Goal: Information Seeking & Learning: Learn about a topic

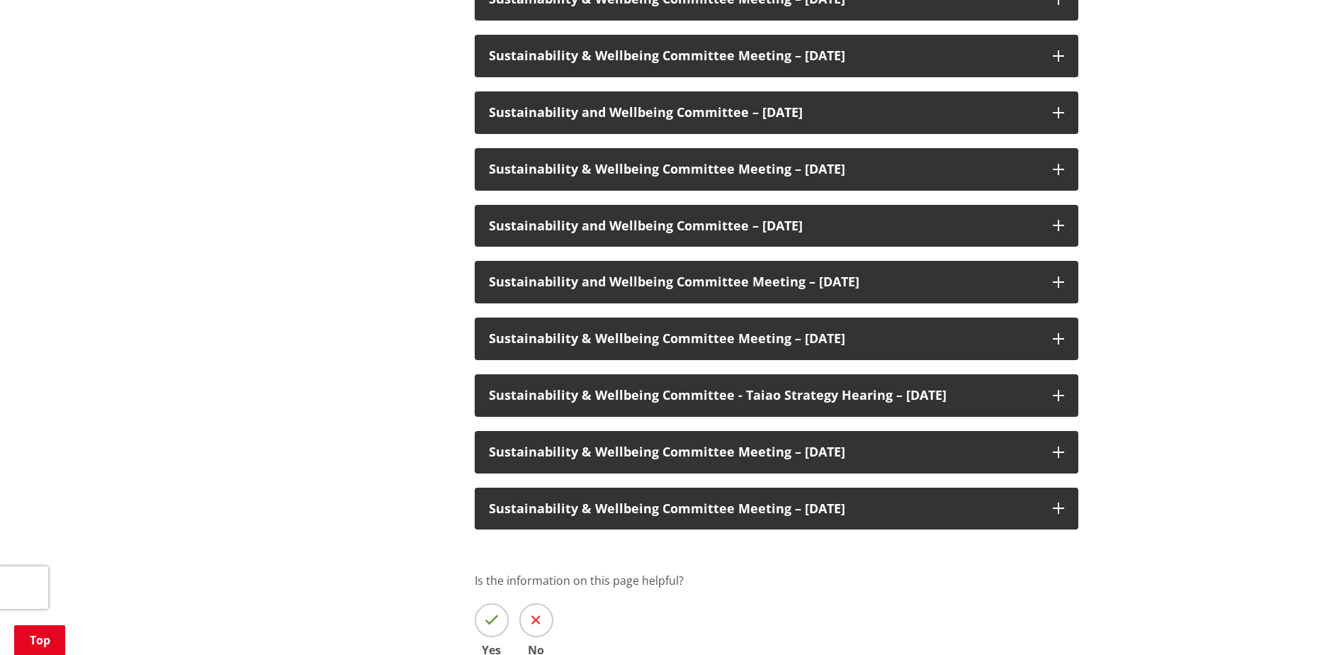
scroll to position [921, 0]
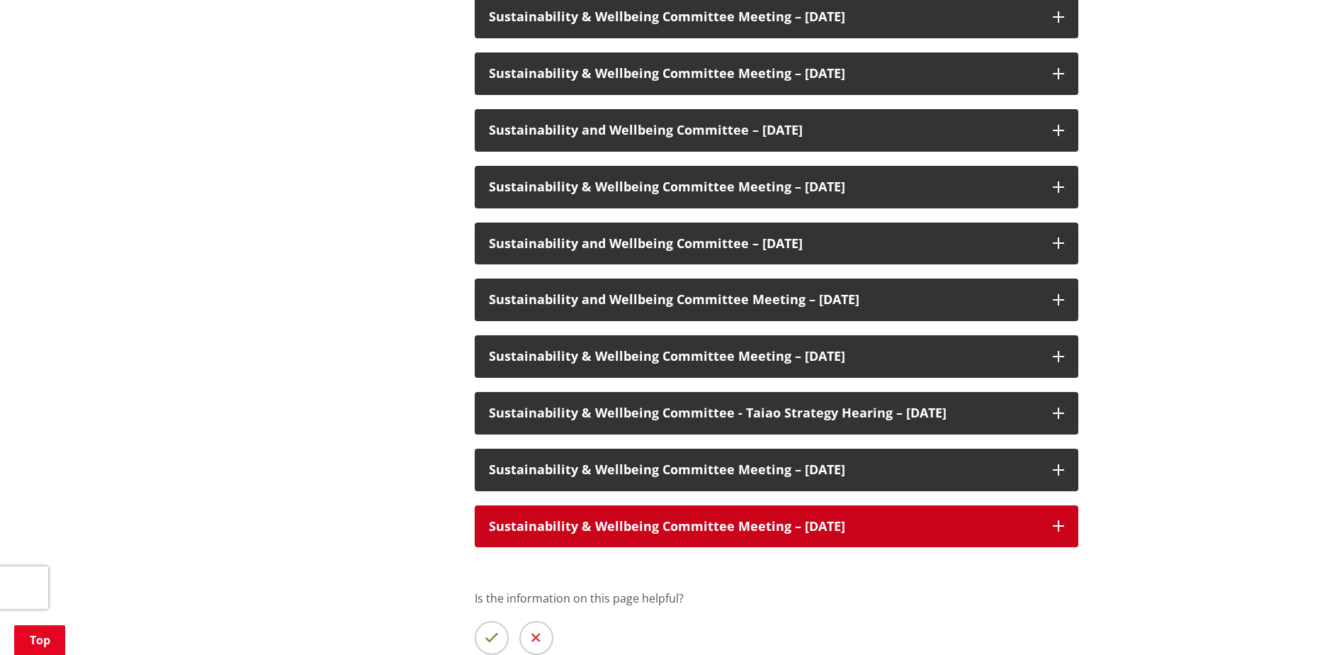
click at [1060, 529] on icon at bounding box center [1058, 525] width 11 height 11
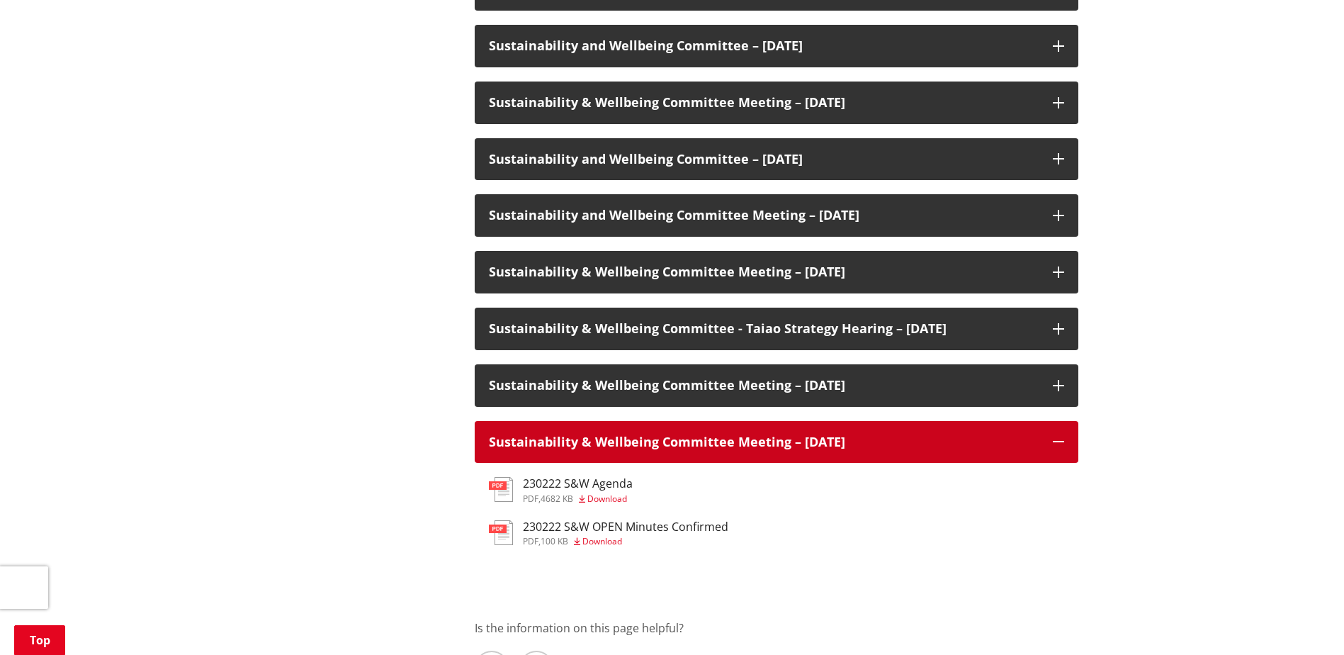
scroll to position [1134, 0]
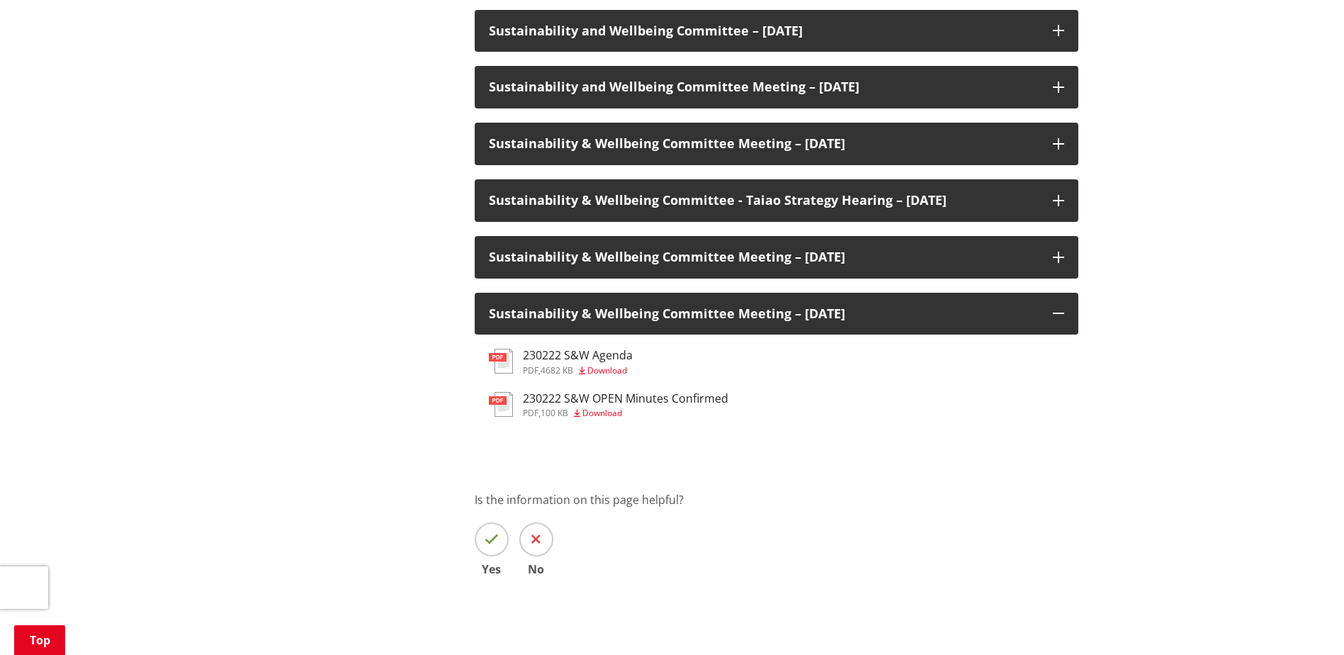
click at [601, 354] on h3 "230222 S&W Agenda" at bounding box center [578, 355] width 110 height 13
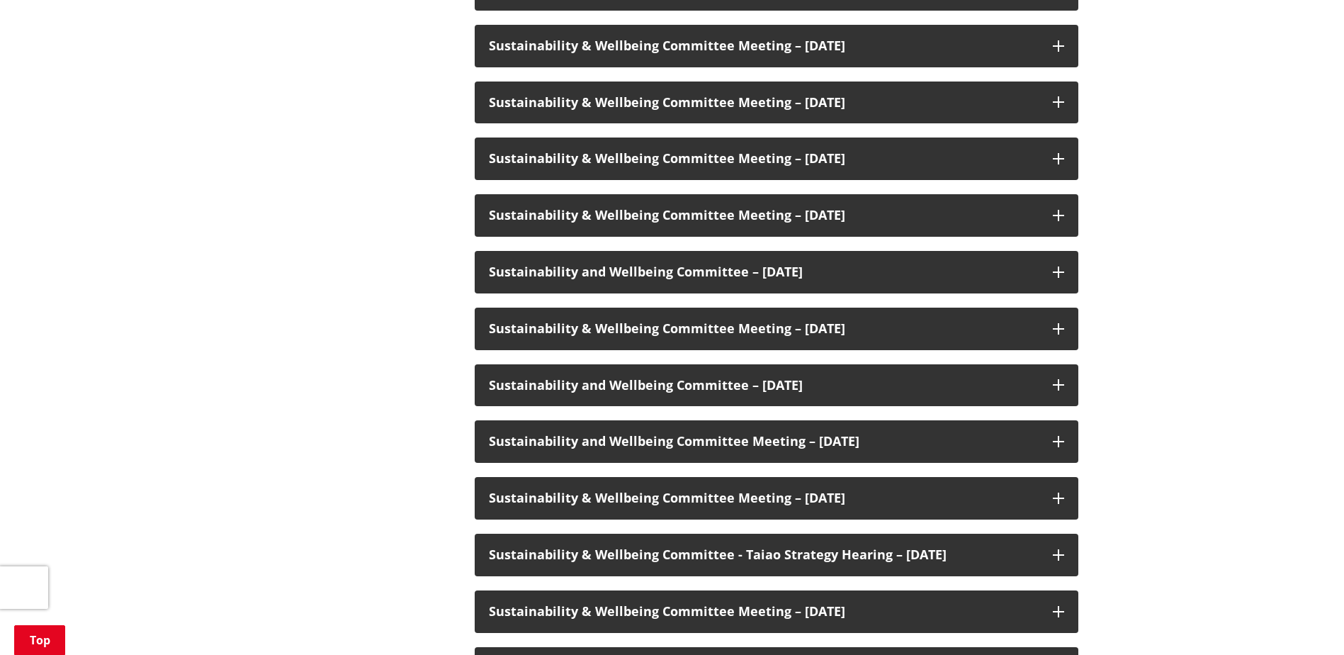
scroll to position [1134, 0]
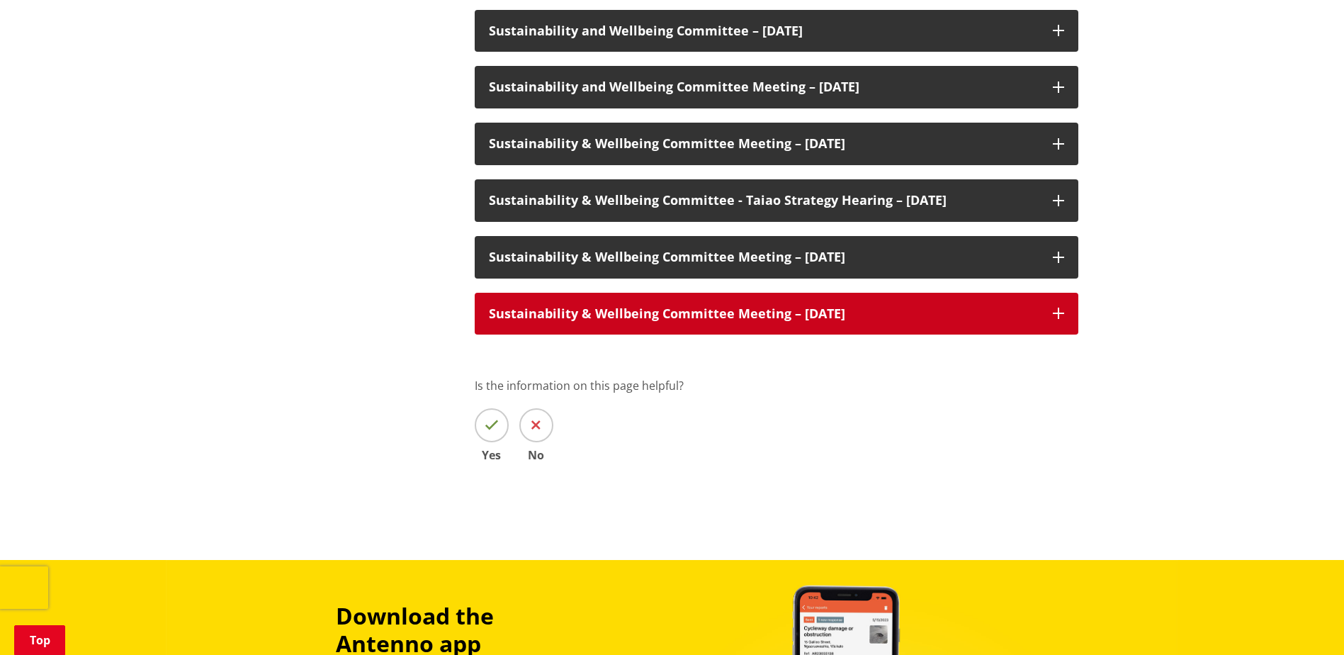
click at [898, 317] on h3 "Sustainability & Wellbeing Committee Meeting – [DATE]" at bounding box center [764, 314] width 550 height 14
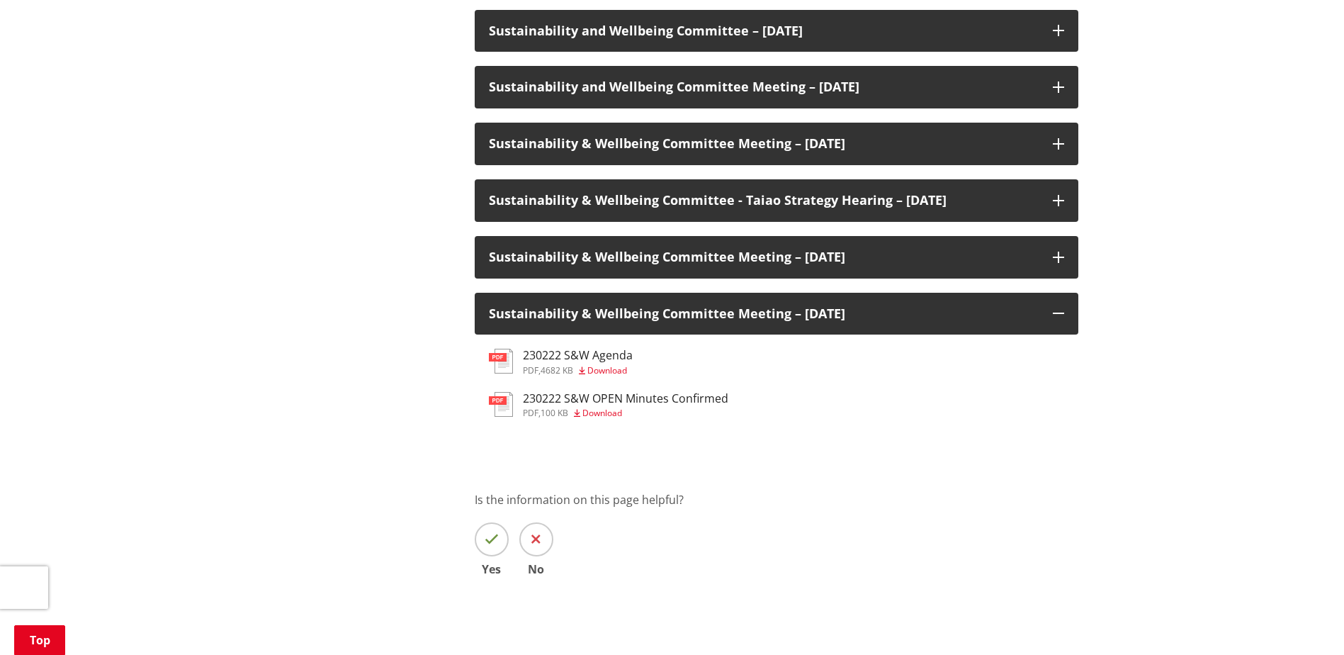
click at [601, 354] on h3 "230222 S&W Agenda" at bounding box center [578, 355] width 110 height 13
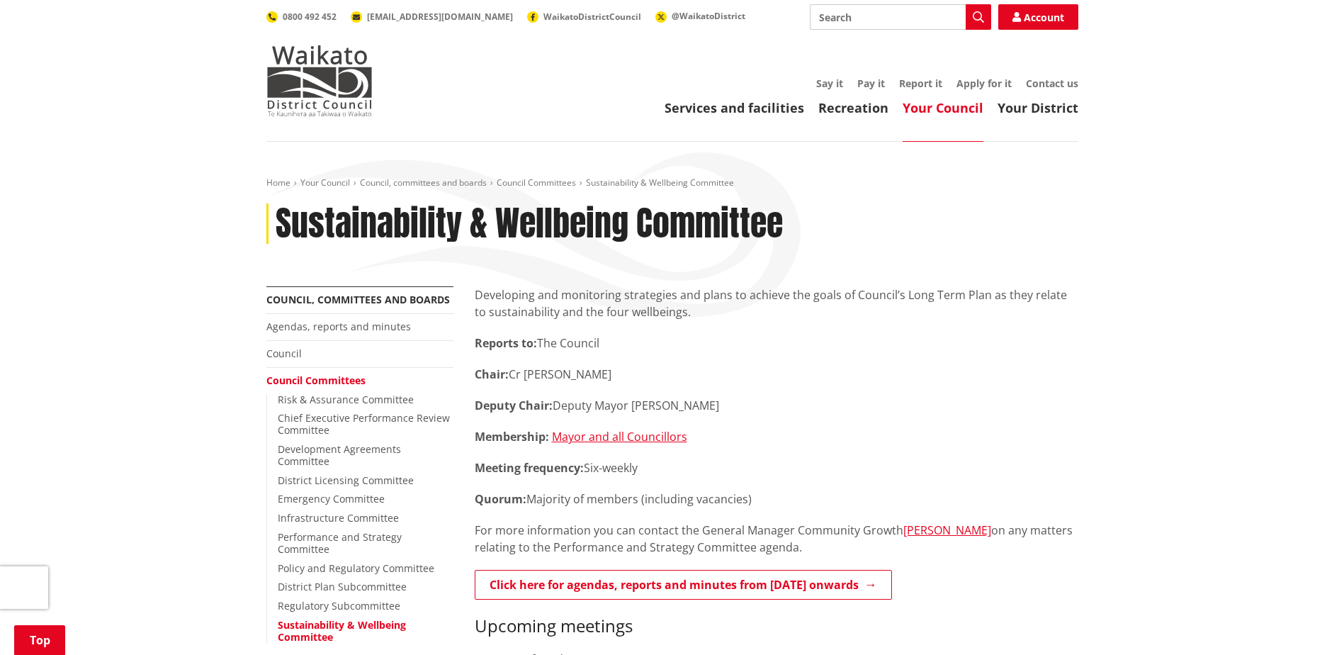
scroll to position [1134, 0]
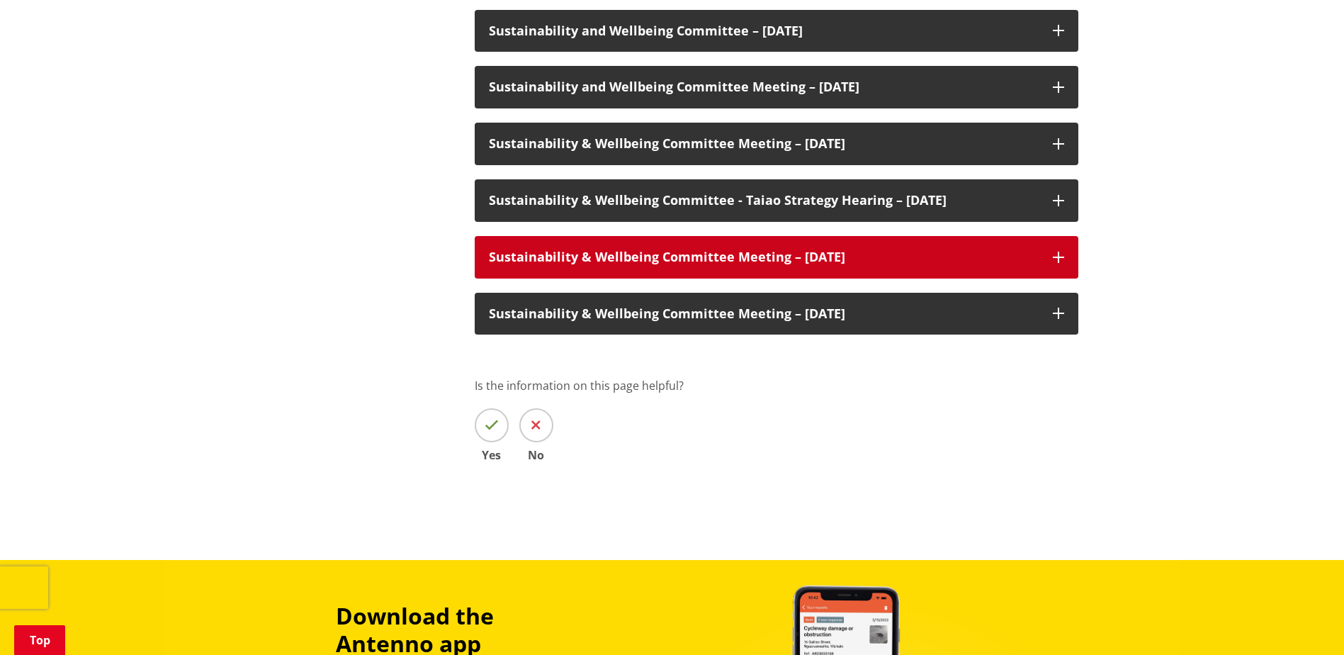
click at [844, 255] on h3 "Sustainability & Wellbeing Committee Meeting – [DATE]" at bounding box center [764, 257] width 550 height 14
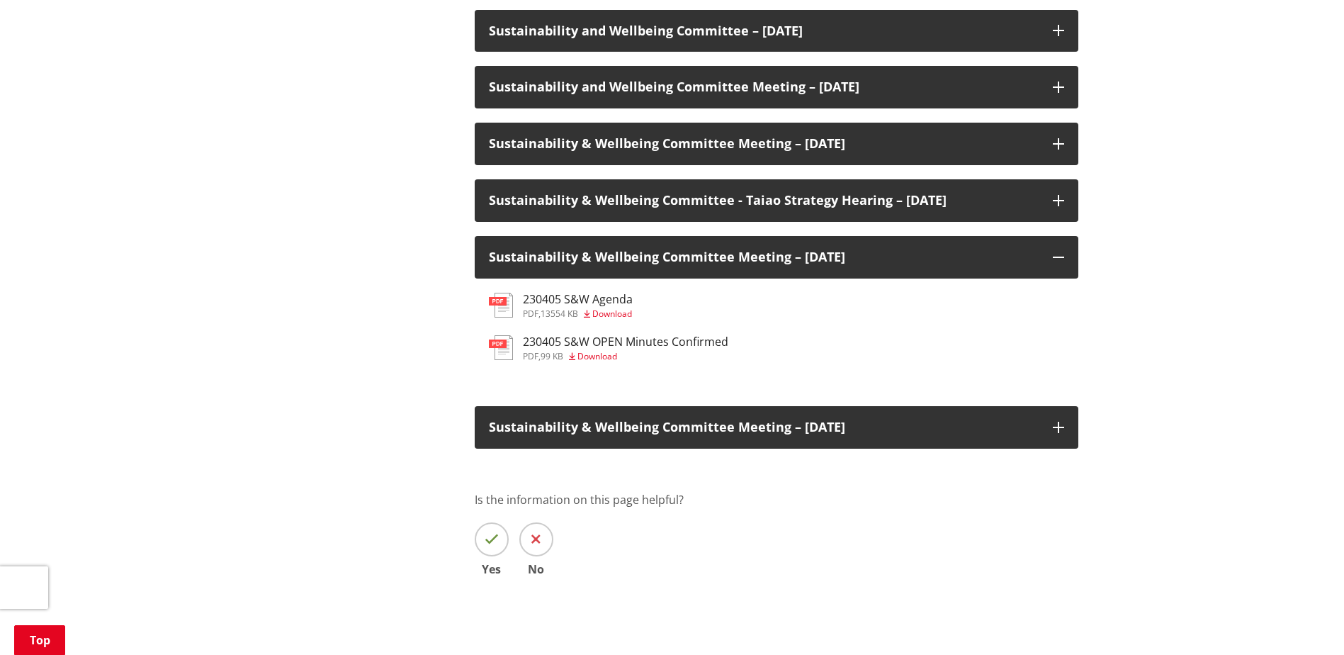
click at [600, 298] on h3 "230405 S&W Agenda" at bounding box center [578, 299] width 110 height 13
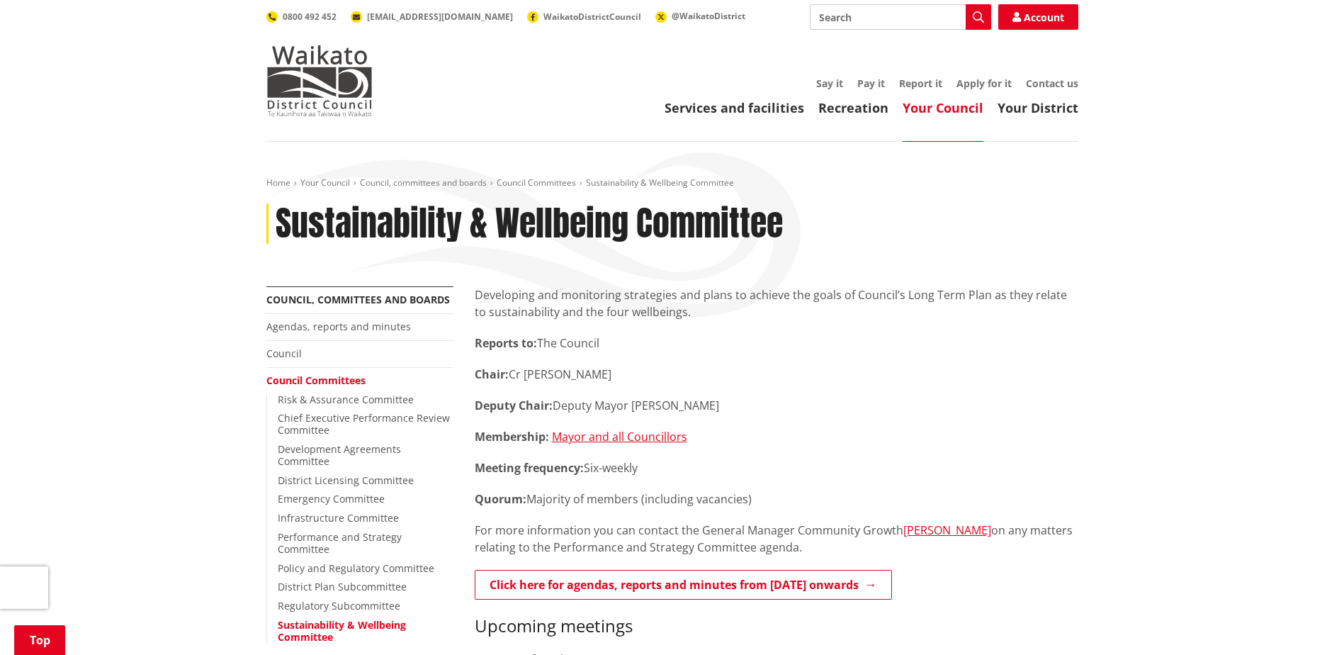
scroll to position [1134, 0]
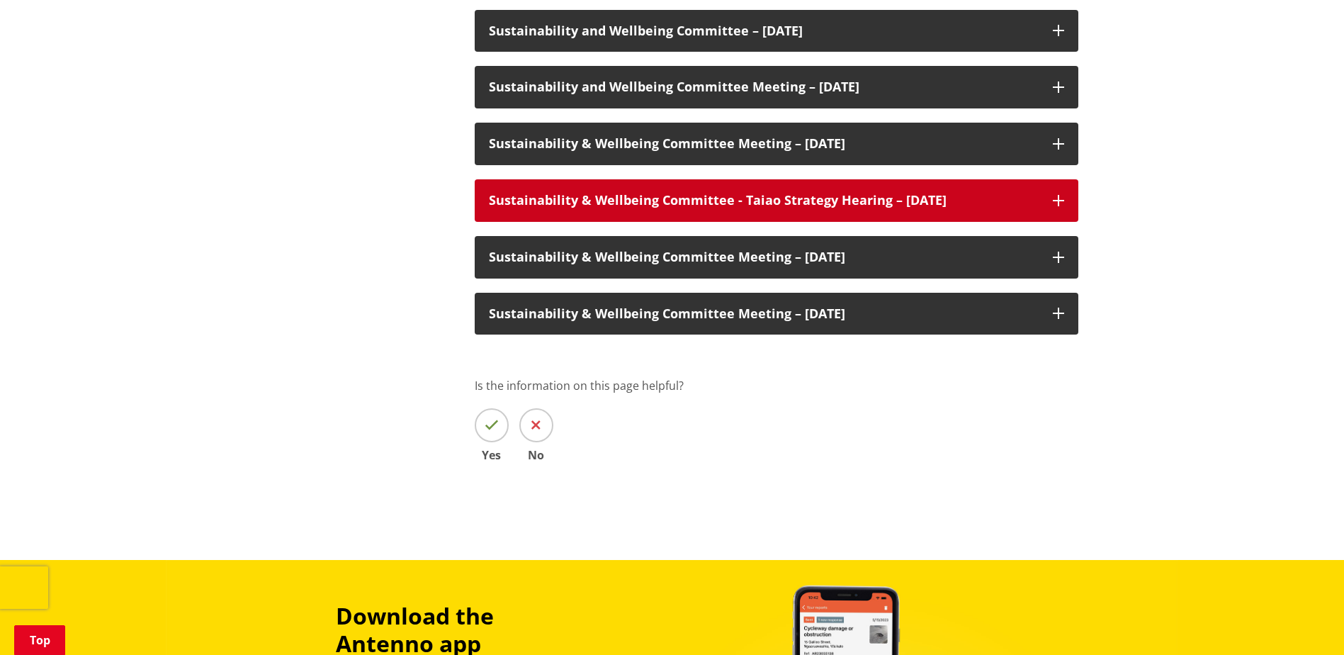
click at [972, 199] on h3 "Sustainability & Wellbeing Committee - Taiao Strategy Hearing – [DATE]" at bounding box center [764, 200] width 550 height 14
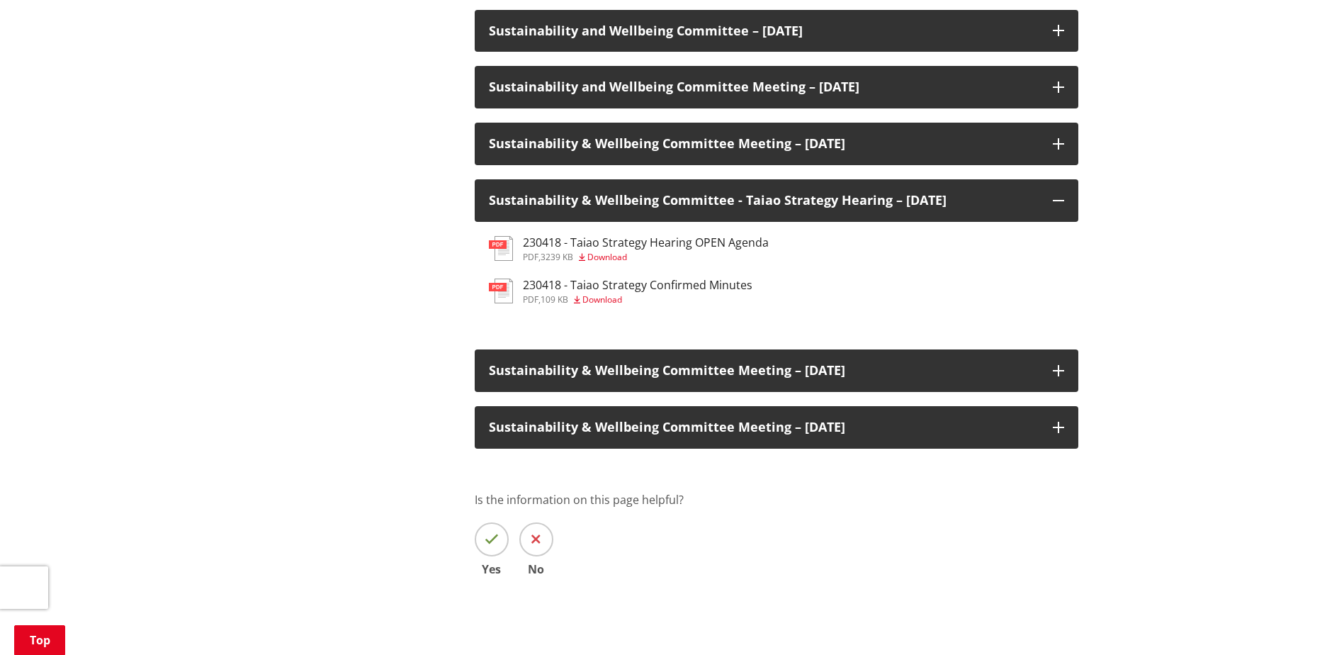
click at [677, 242] on h3 "230418 - Taiao Strategy Hearing OPEN Agenda" at bounding box center [646, 242] width 246 height 13
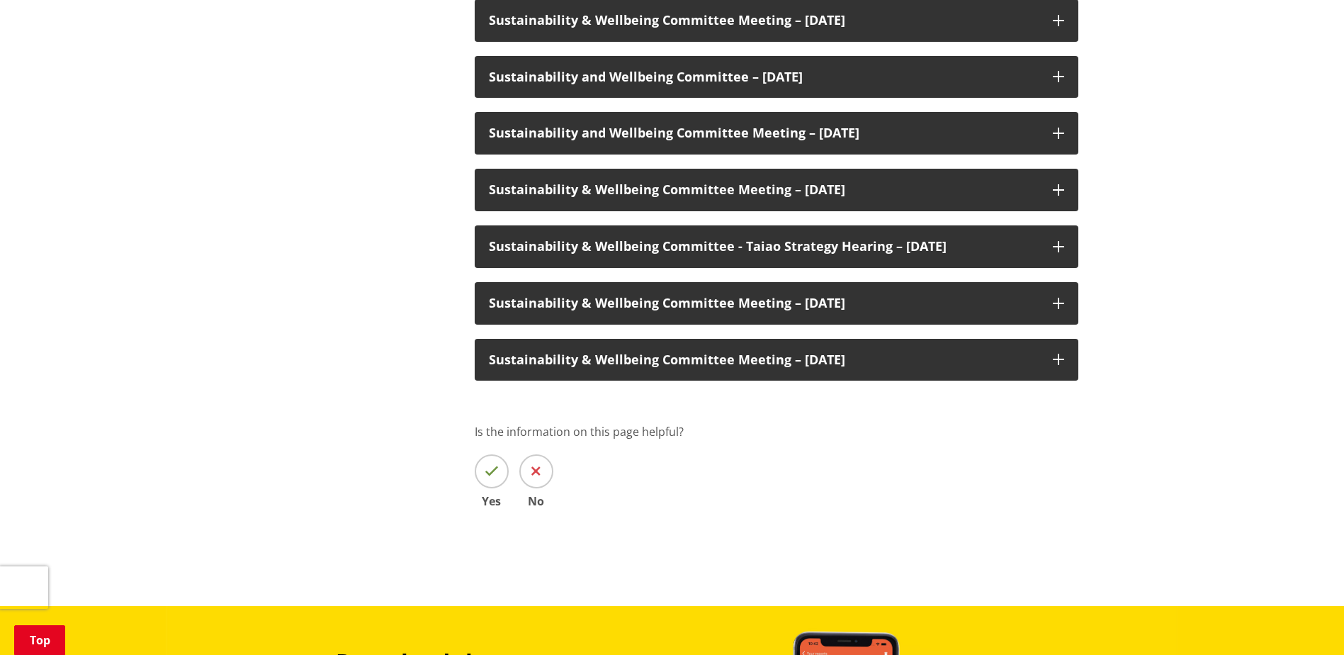
scroll to position [1063, 0]
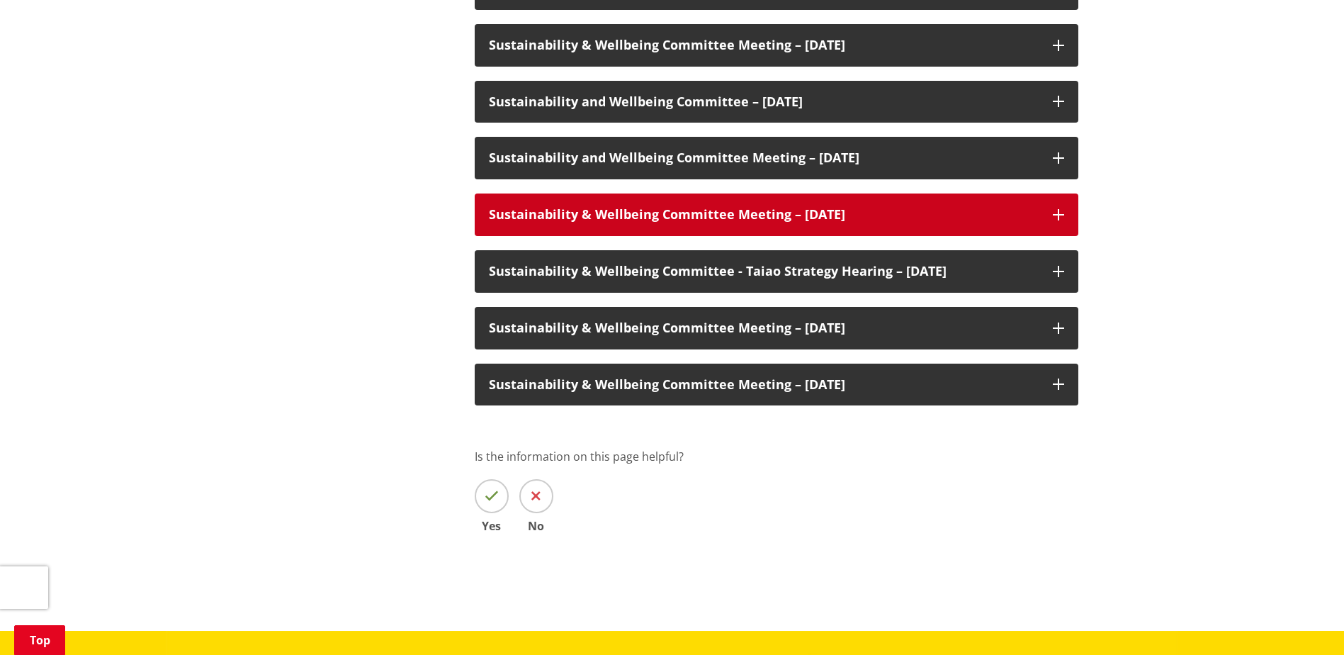
click at [802, 213] on h3 "Sustainability & Wellbeing Committee Meeting – [DATE]" at bounding box center [764, 215] width 550 height 14
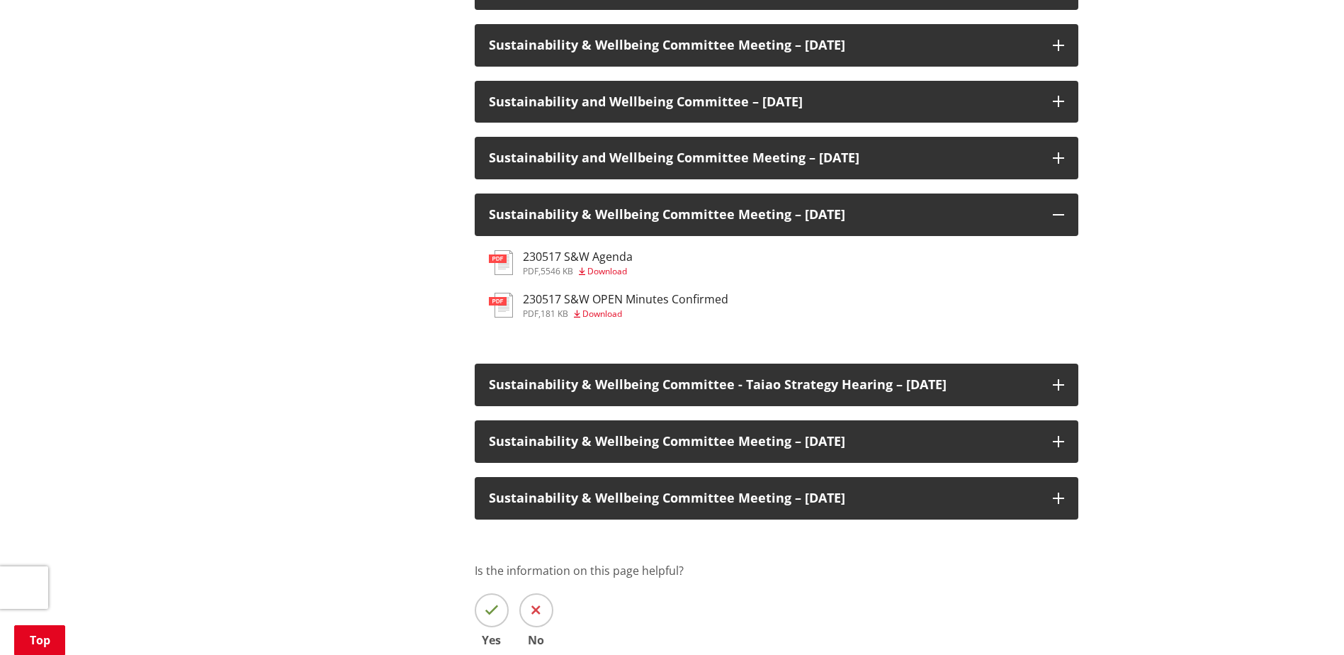
click at [615, 256] on h3 "230517 S&W Agenda" at bounding box center [578, 256] width 110 height 13
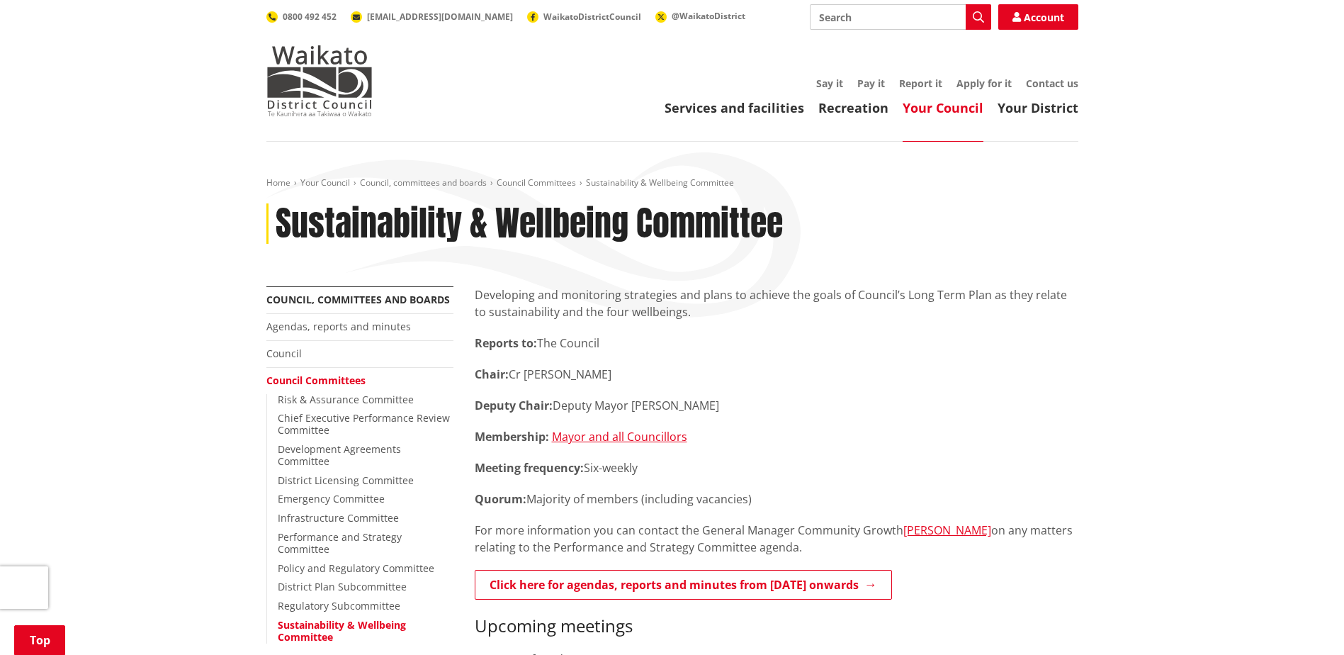
scroll to position [1063, 0]
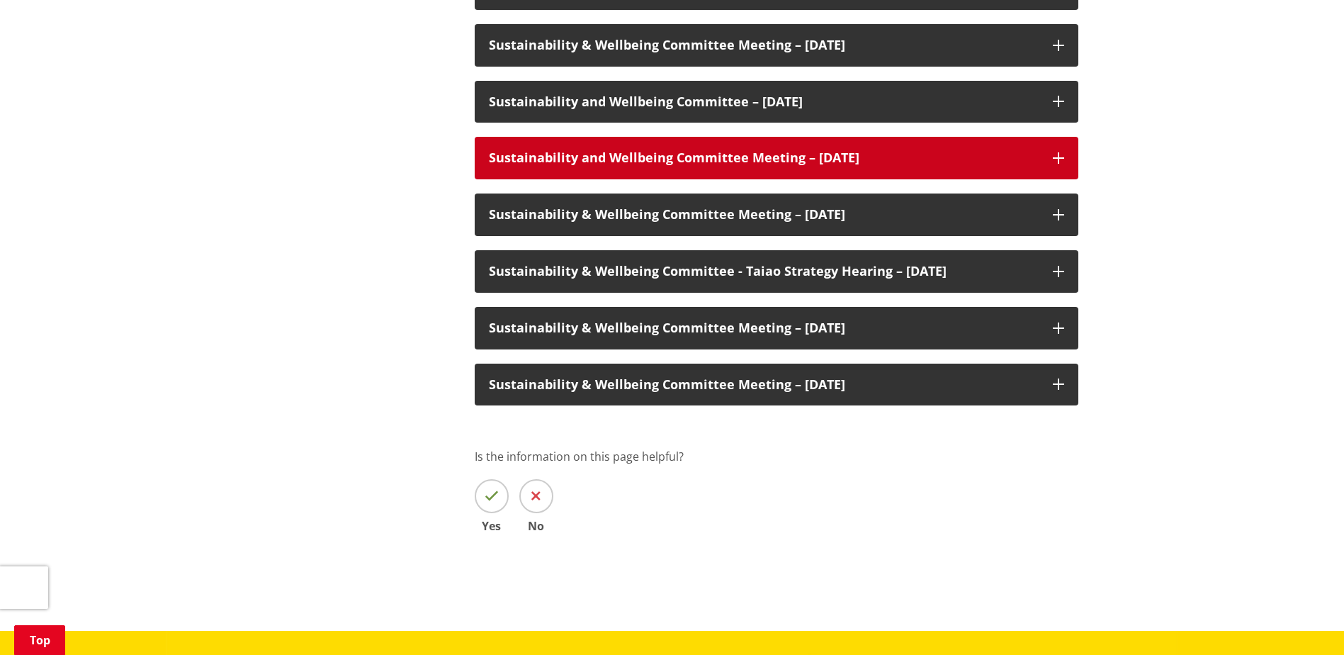
click at [876, 161] on h3 "Sustainability and Wellbeing Committee Meeting – [DATE]" at bounding box center [764, 158] width 550 height 14
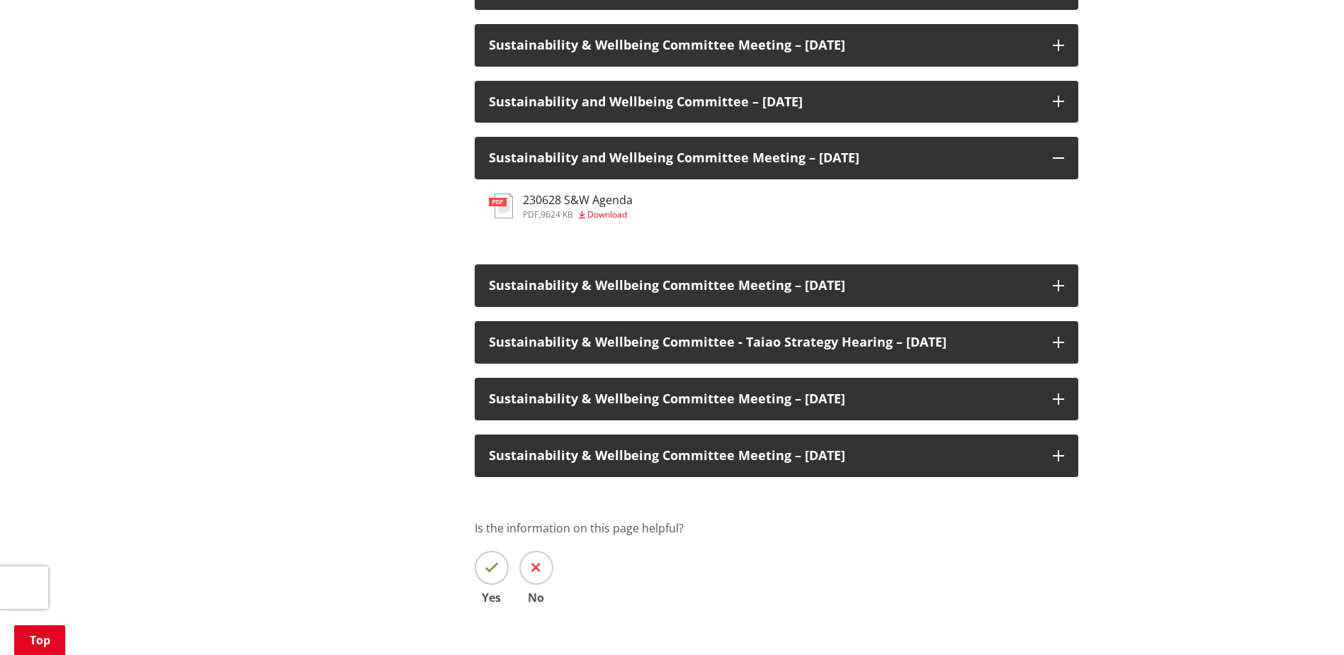
click at [615, 201] on h3 "230628 S&W Agenda" at bounding box center [578, 199] width 110 height 13
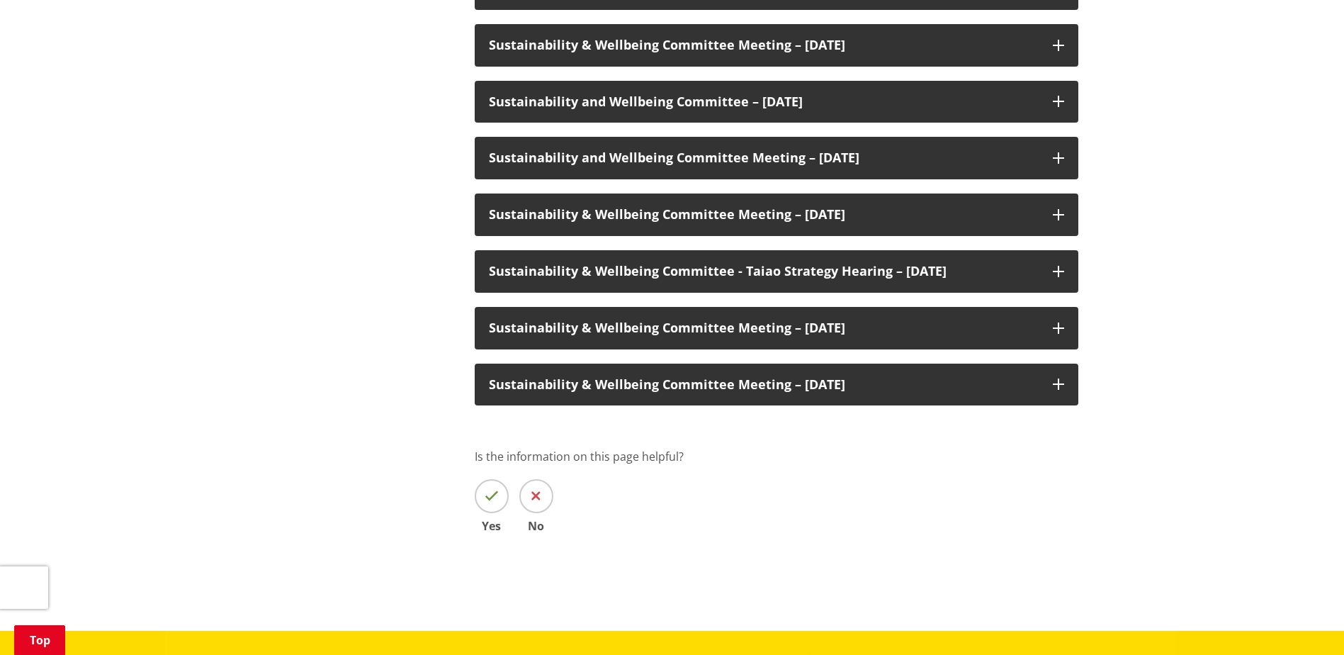
scroll to position [1063, 0]
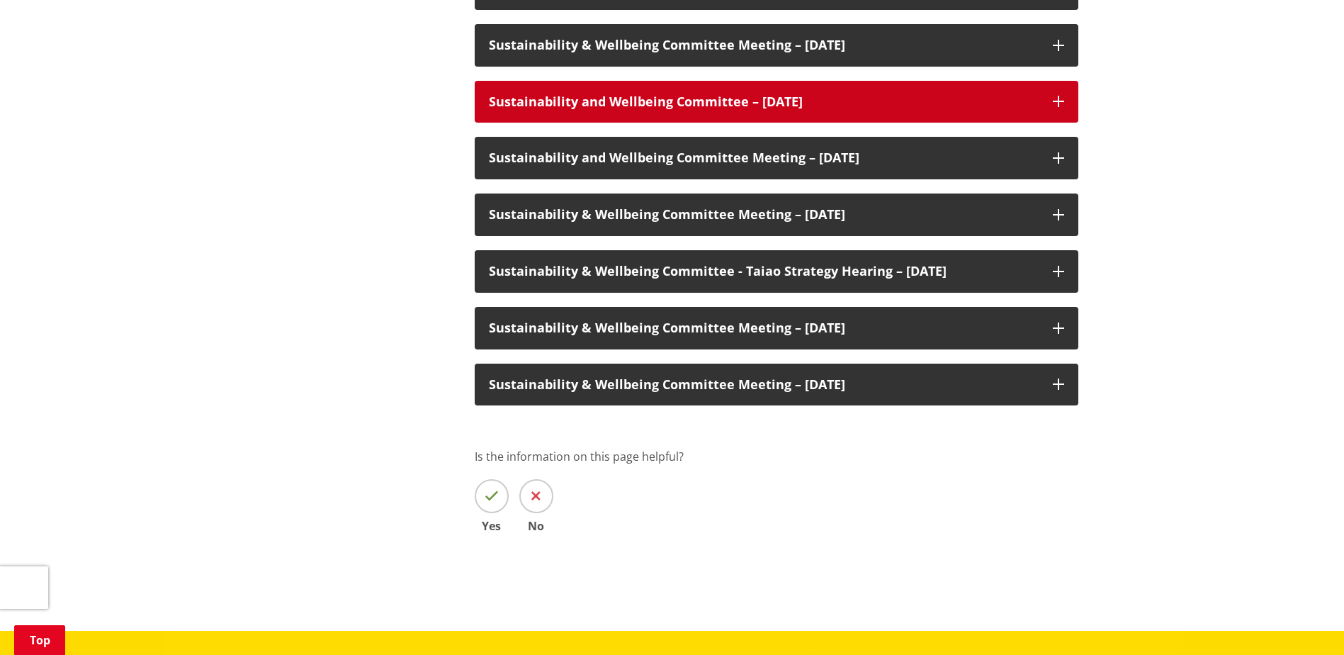
click at [840, 109] on h3 "Sustainability and Wellbeing Committee – [DATE]" at bounding box center [764, 102] width 550 height 14
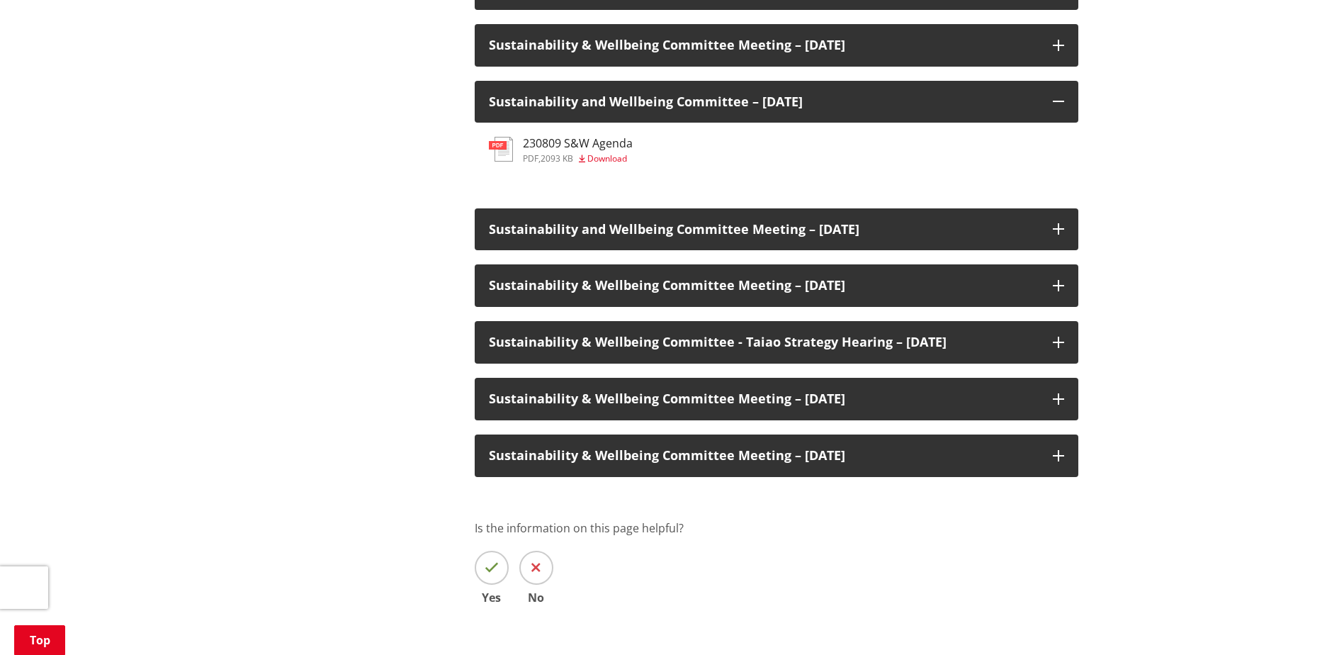
click at [597, 142] on h3 "230809 S&W Agenda" at bounding box center [578, 143] width 110 height 13
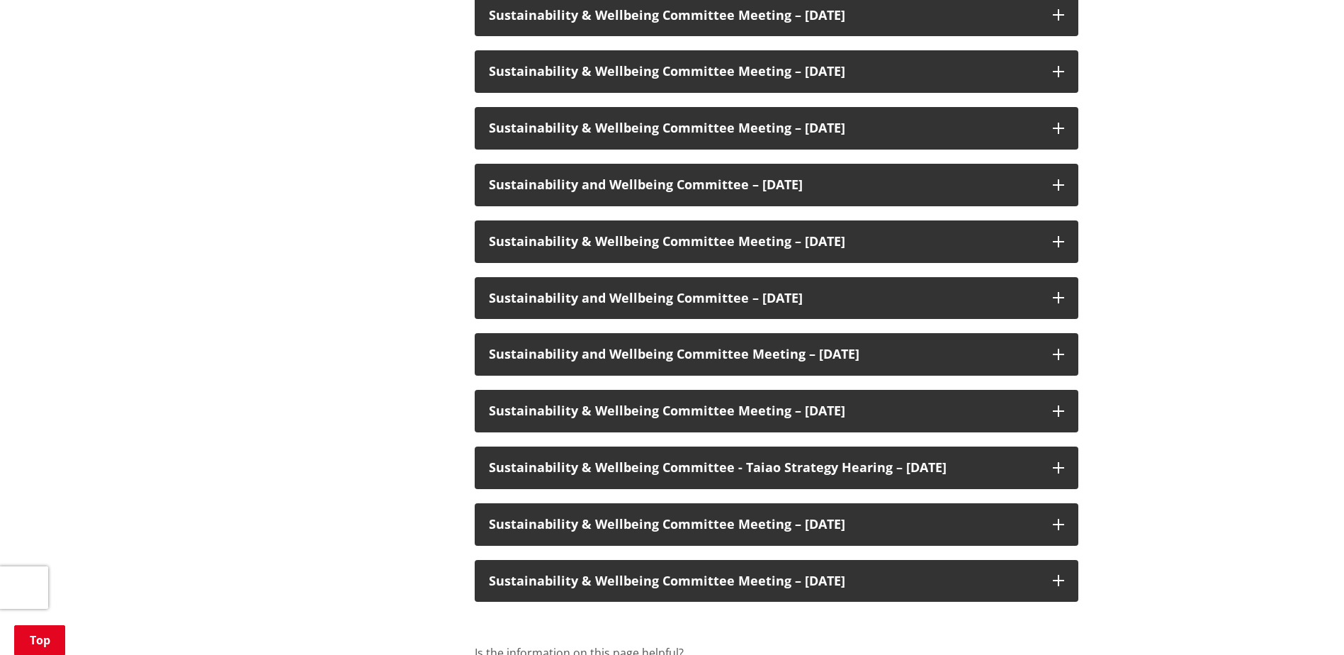
scroll to position [850, 0]
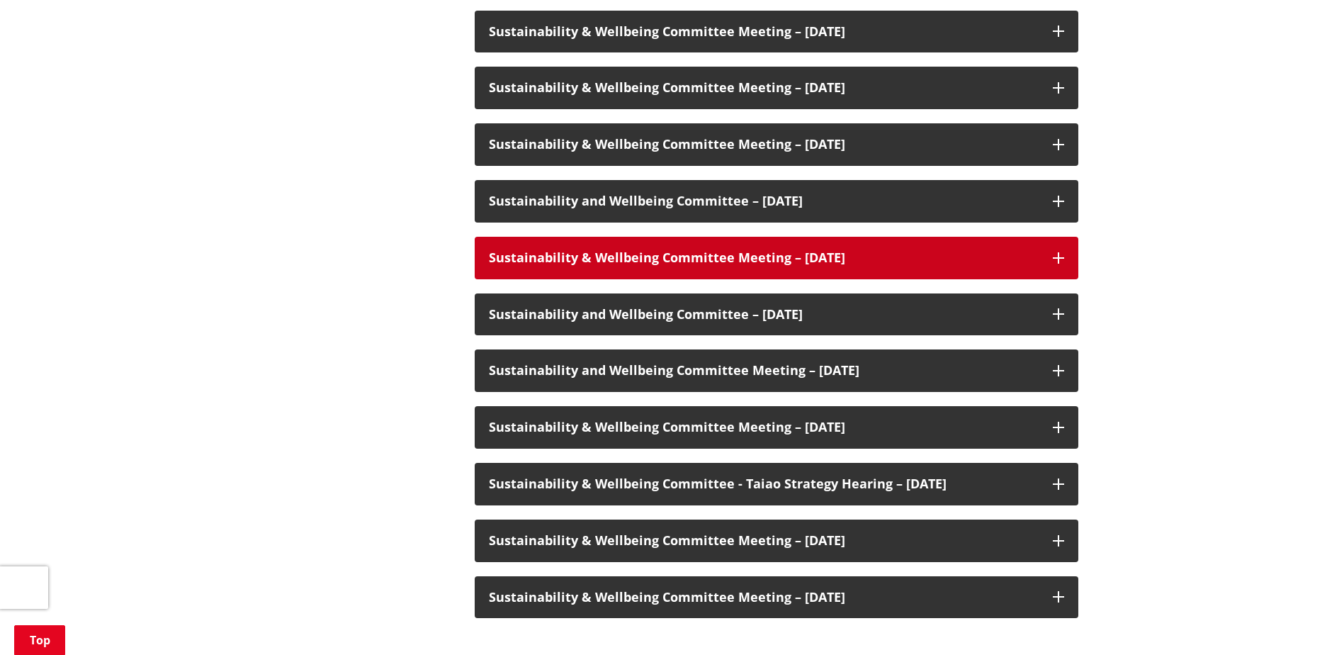
click at [860, 252] on h3 "Sustainability & Wellbeing Committee Meeting – [DATE]" at bounding box center [764, 258] width 550 height 14
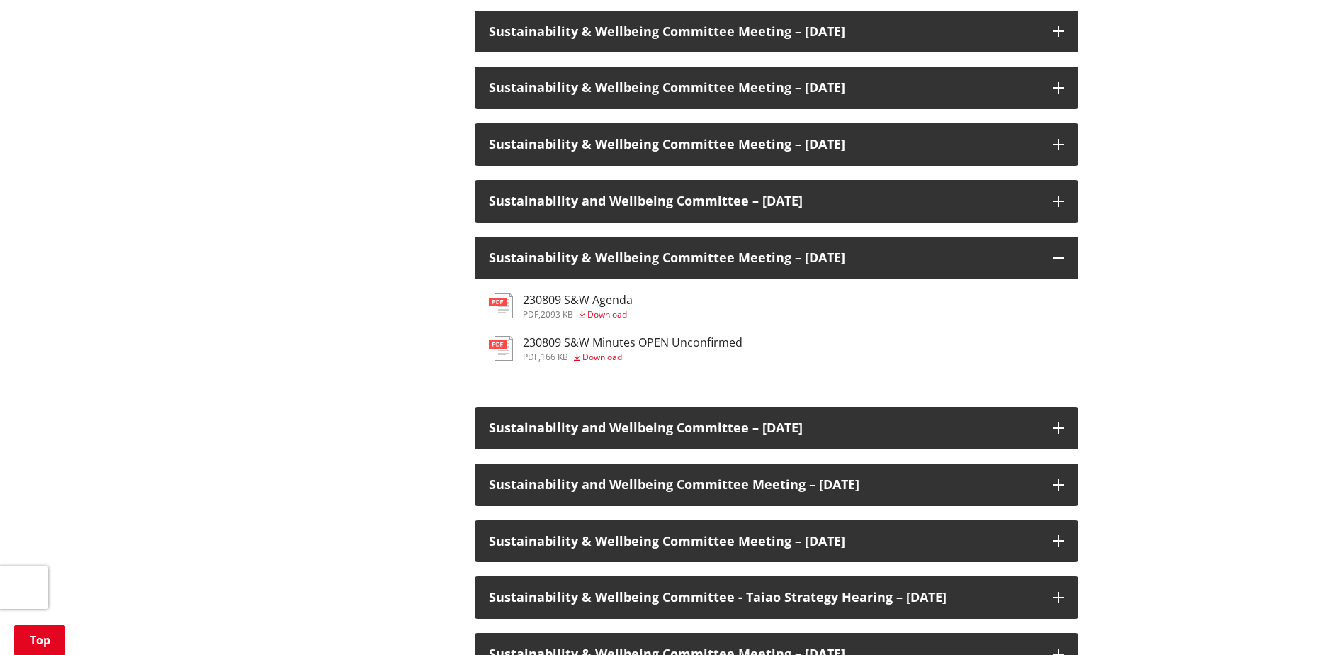
click at [605, 298] on h3 "230809 S&W Agenda" at bounding box center [578, 299] width 110 height 13
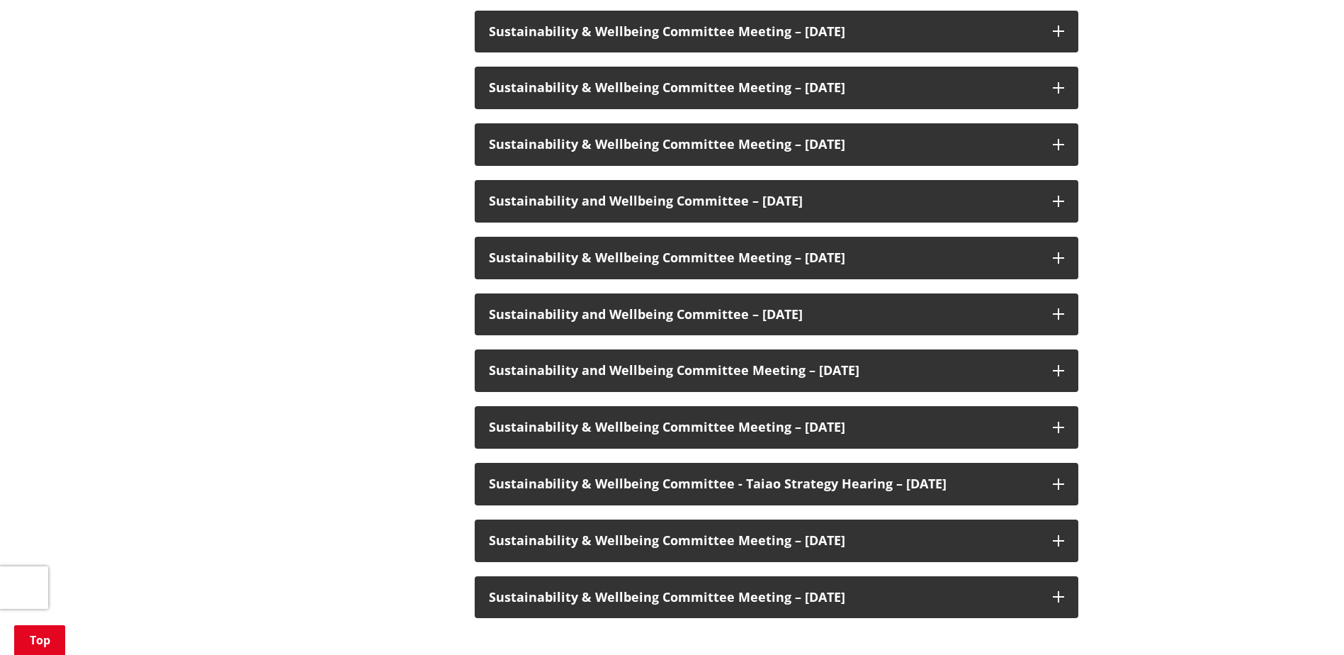
scroll to position [850, 0]
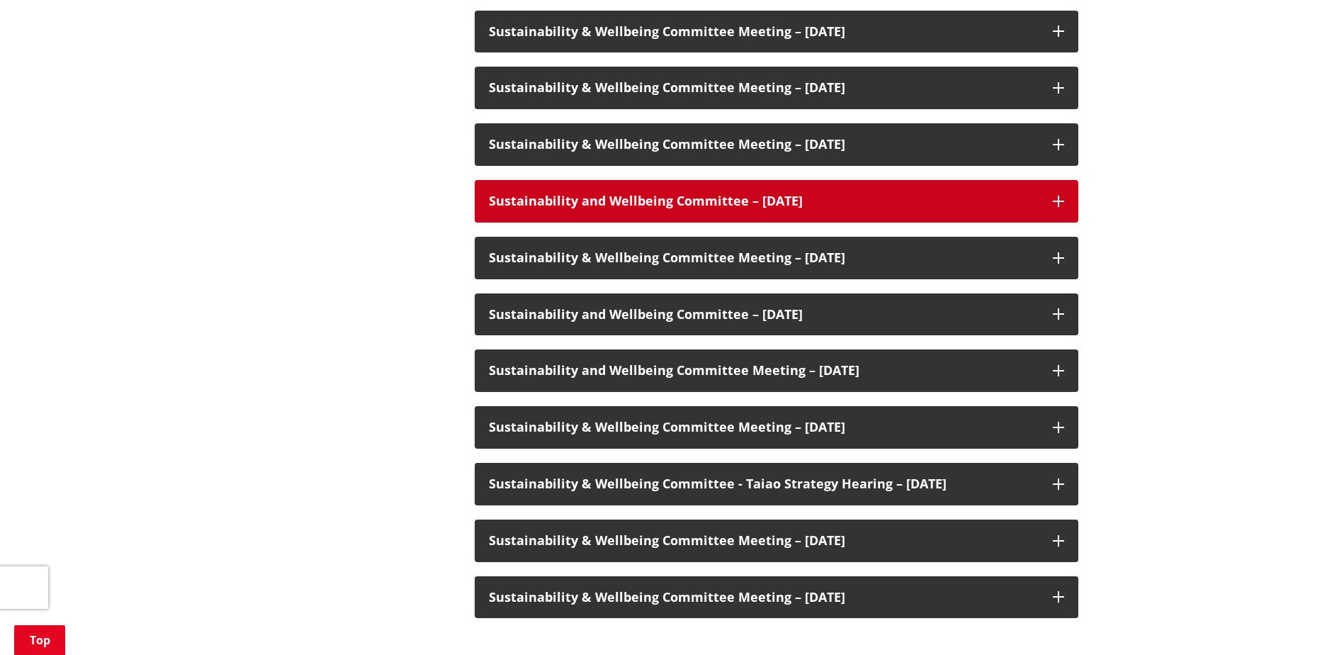
click at [934, 206] on h3 "Sustainability and Wellbeing Committee – 20 September 2023" at bounding box center [764, 201] width 550 height 14
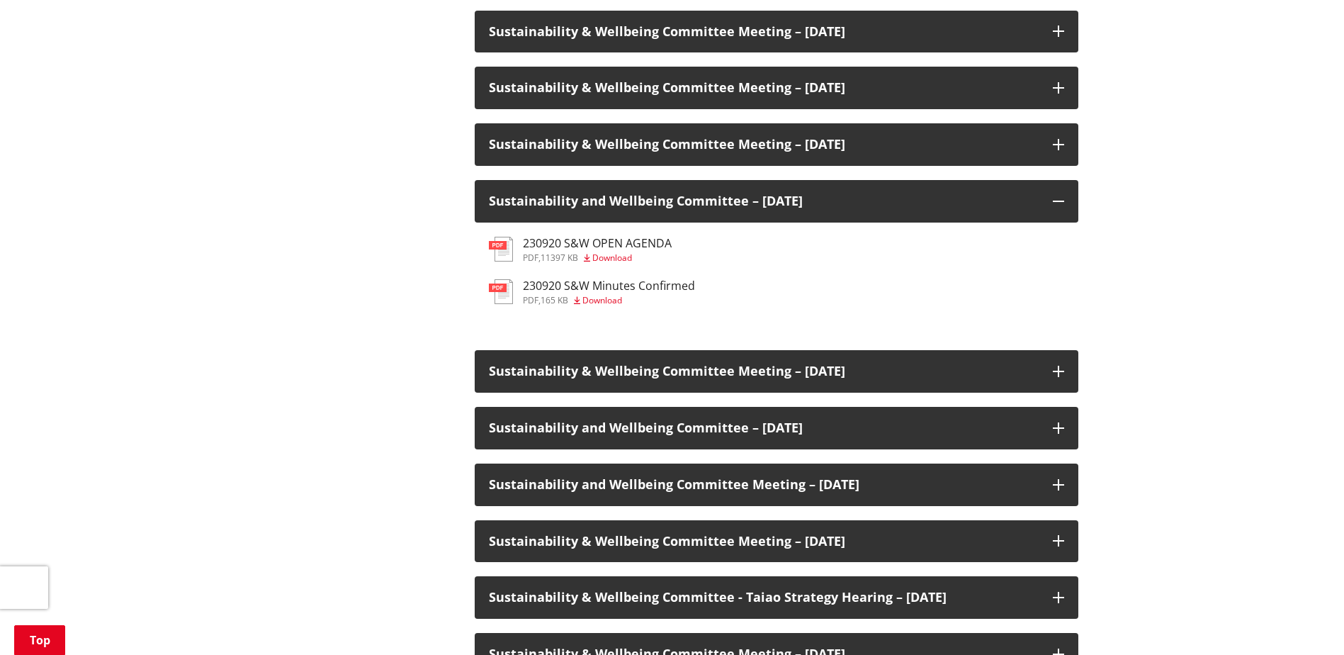
click at [638, 244] on h3 "230920 S&W OPEN AGENDA" at bounding box center [597, 243] width 149 height 13
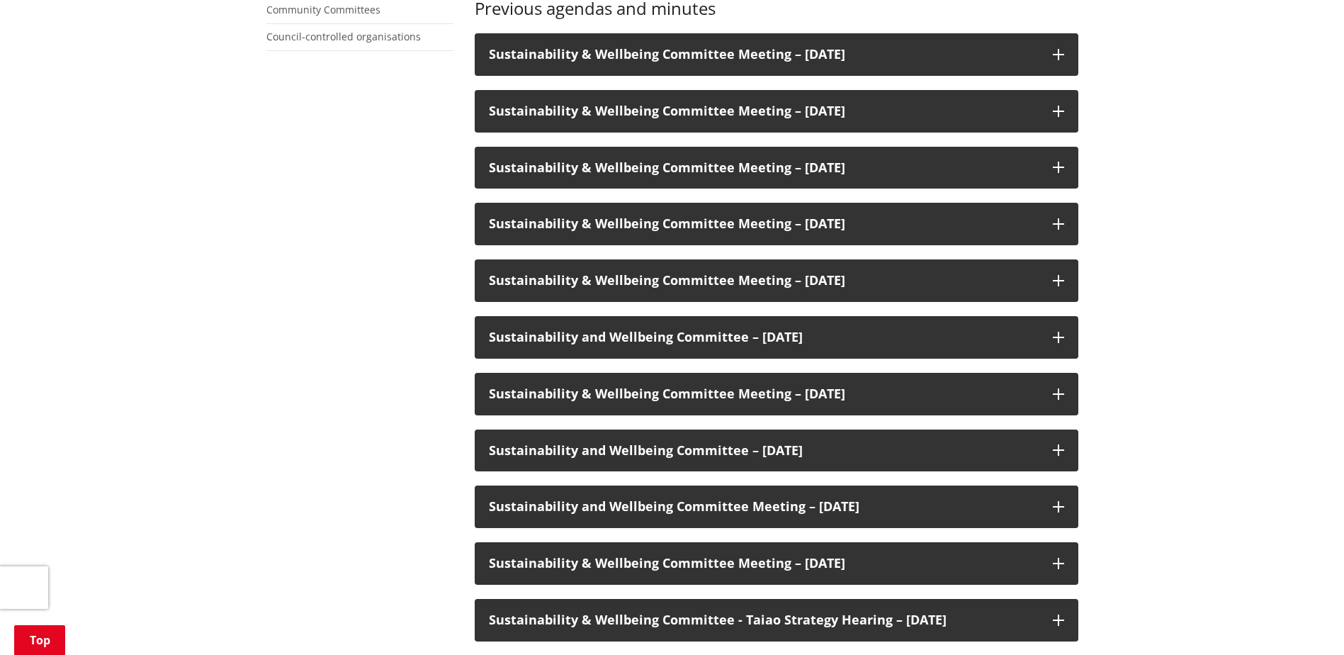
scroll to position [709, 0]
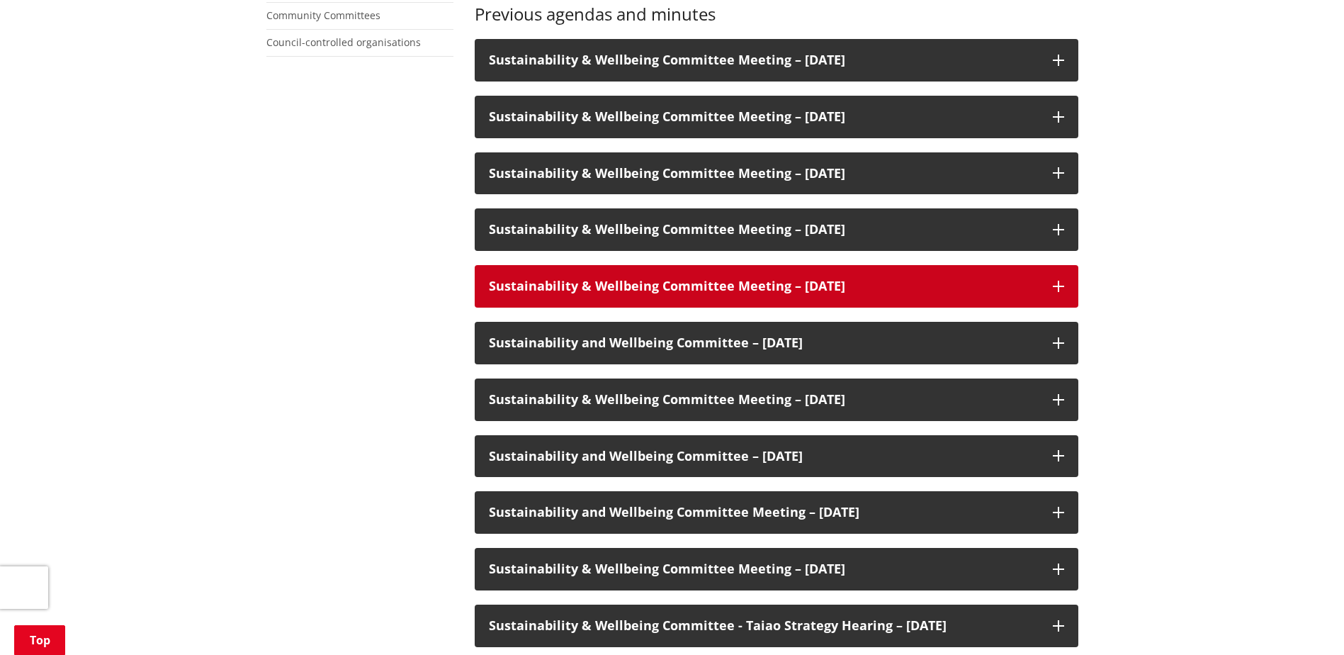
click at [854, 286] on h3 "Sustainability & Wellbeing Committee Meeting – [DATE]" at bounding box center [764, 286] width 550 height 14
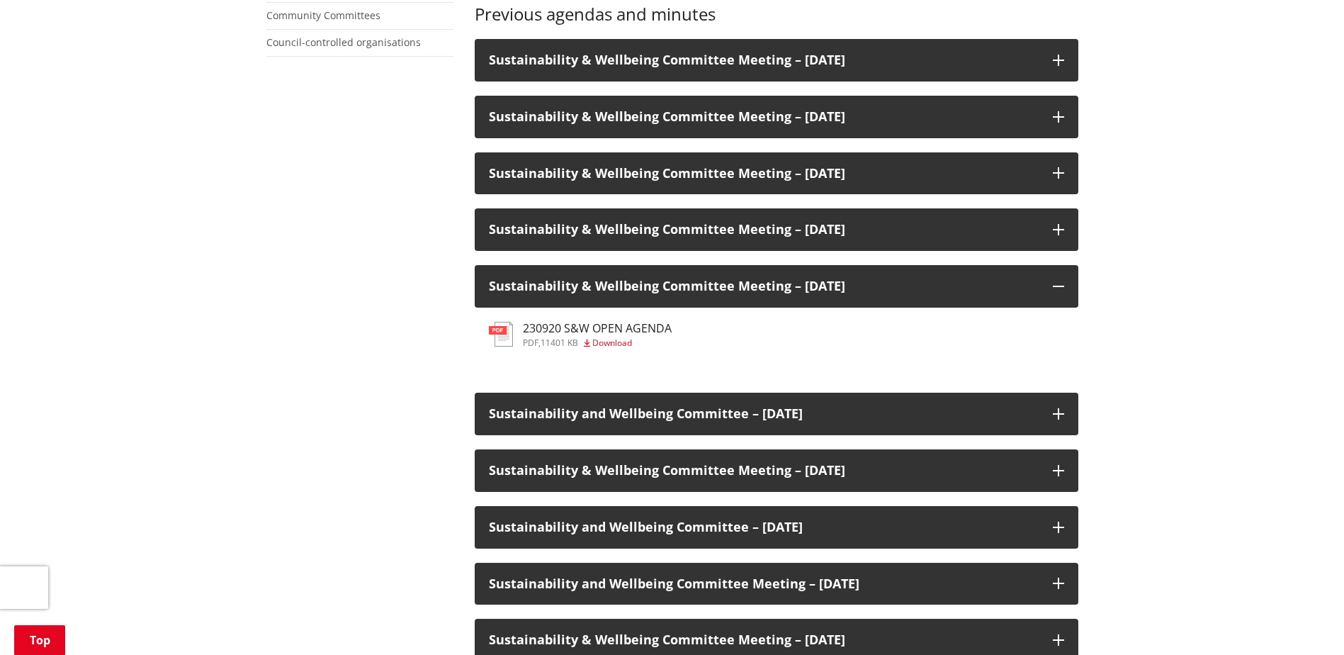
click at [640, 329] on h3 "230920 S&W OPEN AGENDA" at bounding box center [597, 328] width 149 height 13
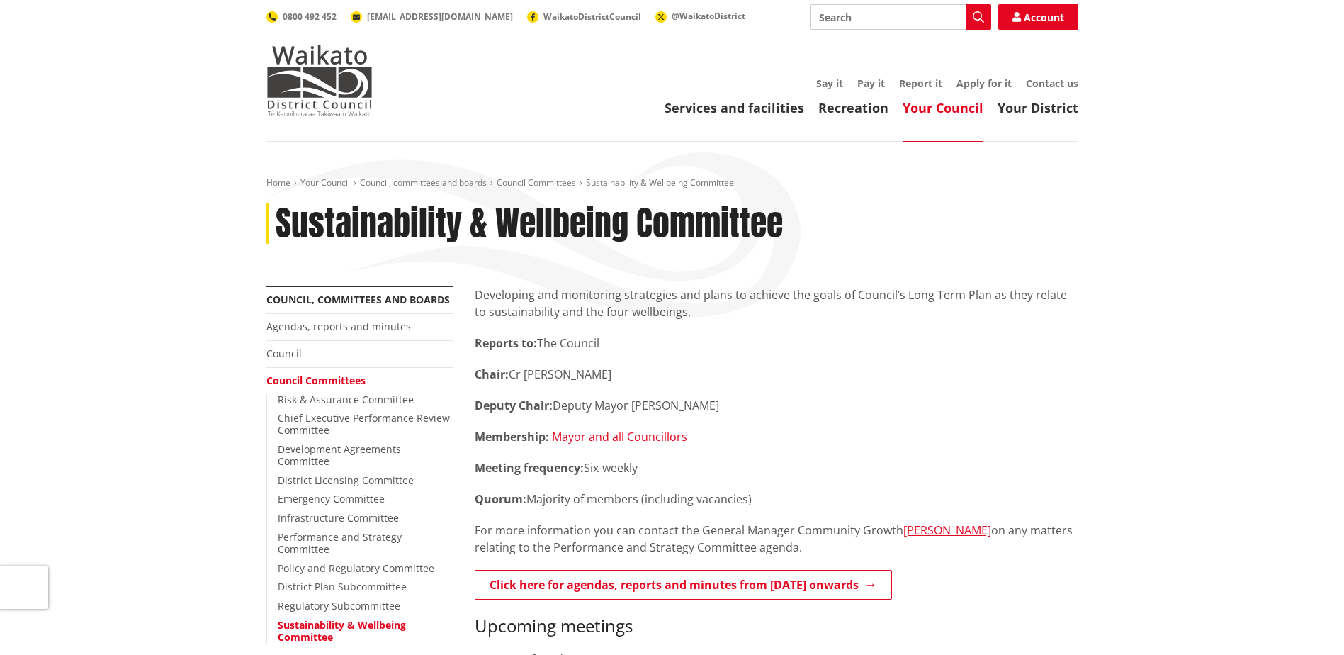
scroll to position [709, 0]
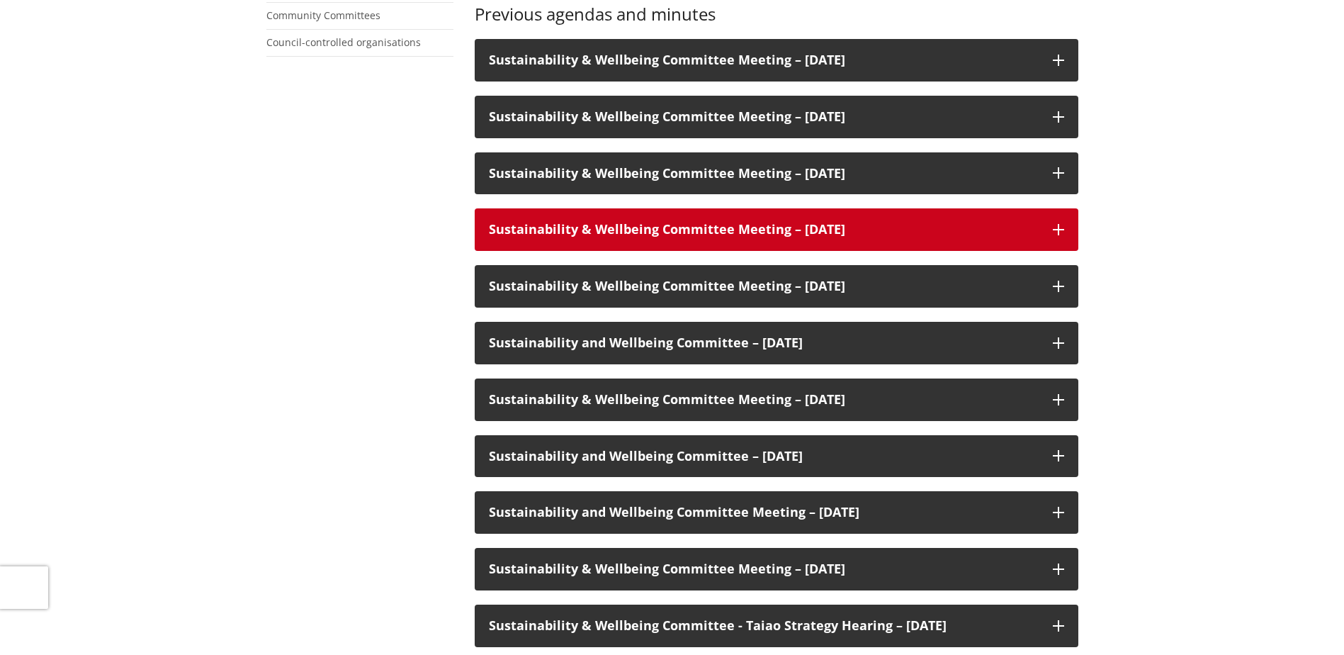
click at [918, 230] on h3 "Sustainability & Wellbeing Committee Meeting – [DATE]" at bounding box center [764, 229] width 550 height 14
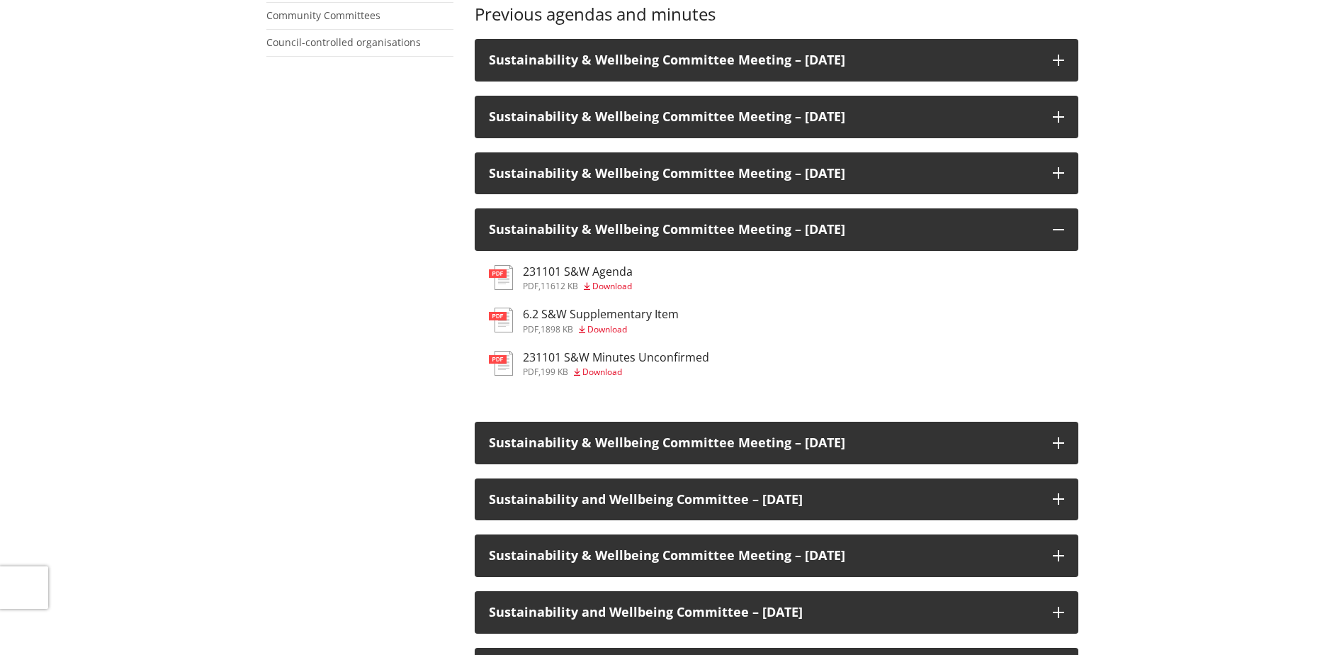
click at [612, 271] on h3 "231101 S&W Agenda" at bounding box center [578, 271] width 110 height 13
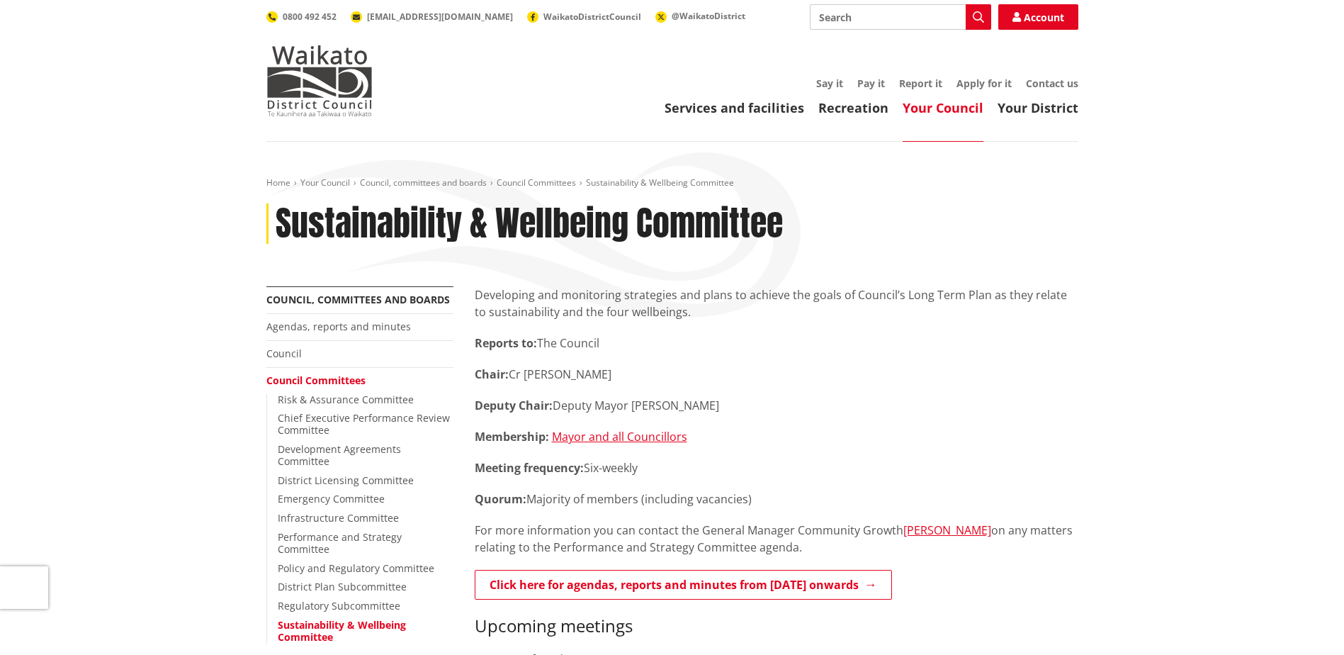
scroll to position [709, 0]
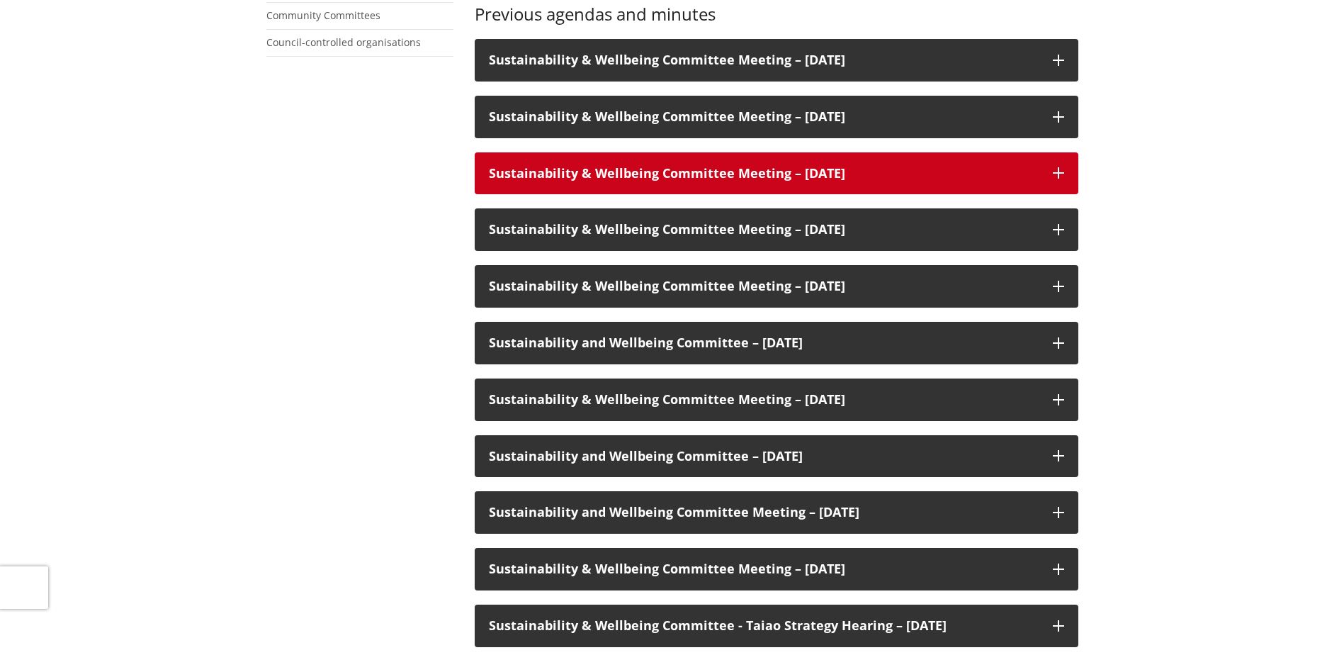
click at [836, 169] on h3 "Sustainability & Wellbeing Committee Meeting – [DATE]" at bounding box center [764, 173] width 550 height 14
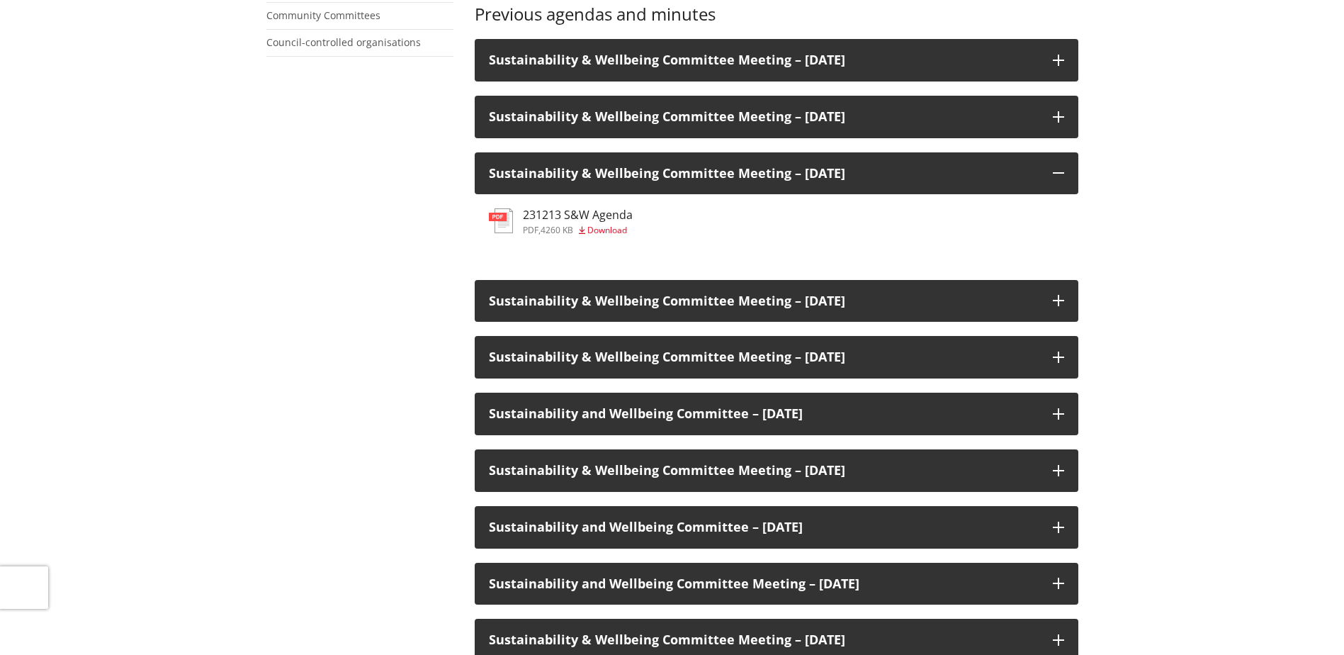
click at [617, 215] on h3 "231213 S&W Agenda" at bounding box center [578, 214] width 110 height 13
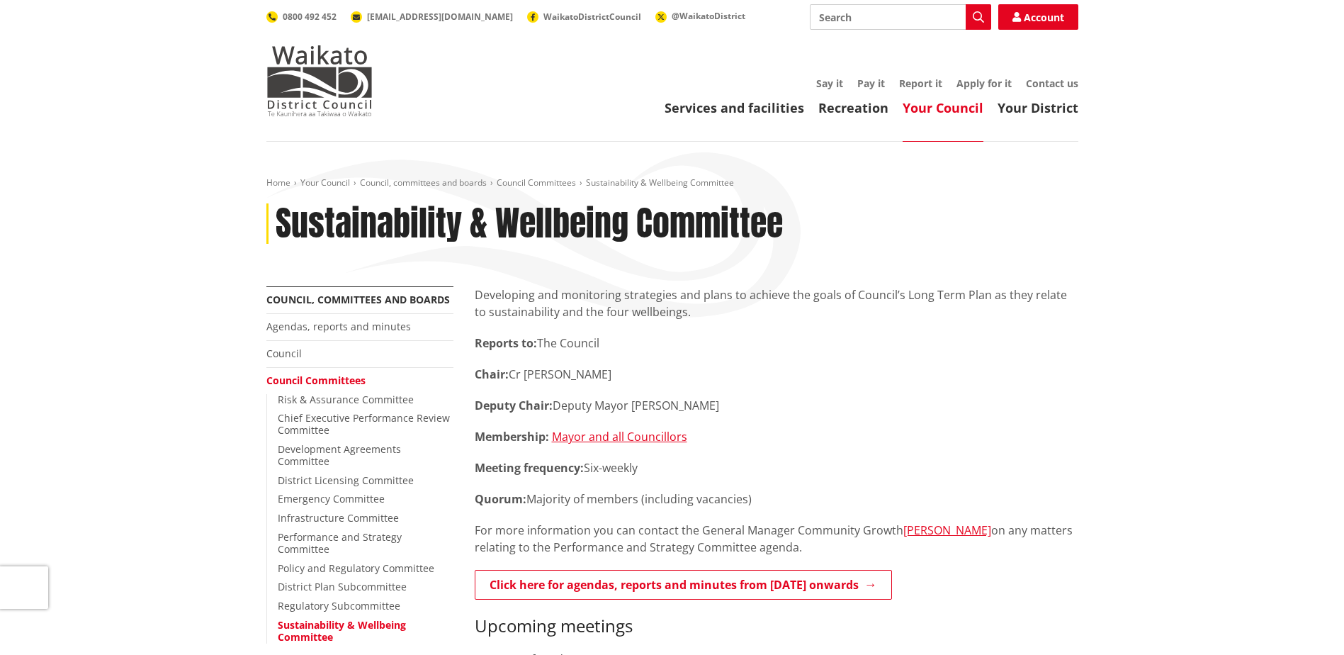
scroll to position [709, 0]
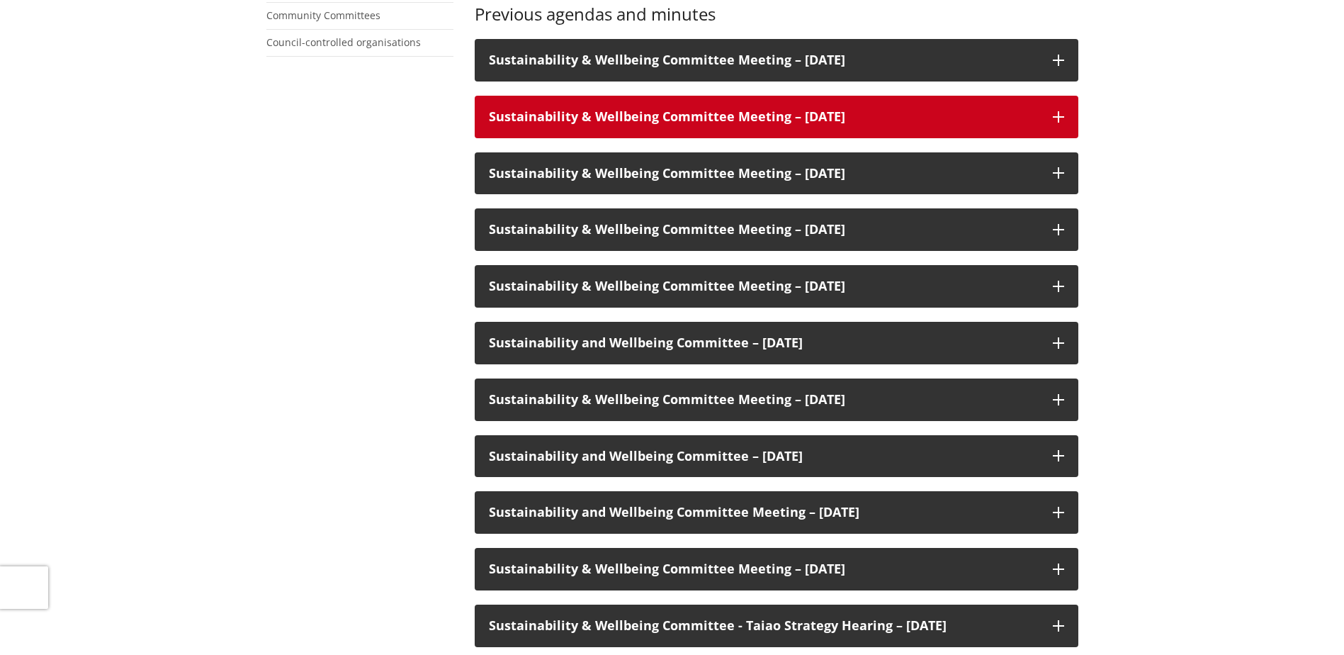
click at [903, 123] on h3 "Sustainability & Wellbeing Committee Meeting – [DATE]" at bounding box center [764, 117] width 550 height 14
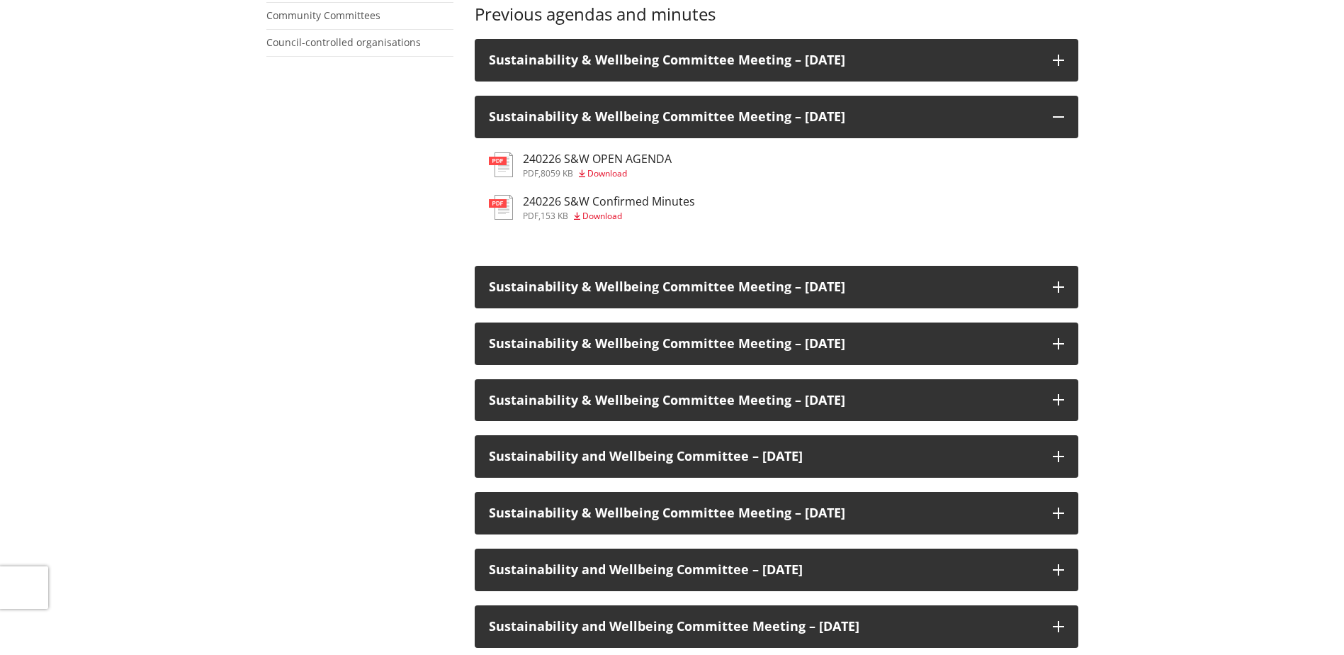
click at [636, 159] on h3 "240226 S&W OPEN AGENDA" at bounding box center [597, 158] width 149 height 13
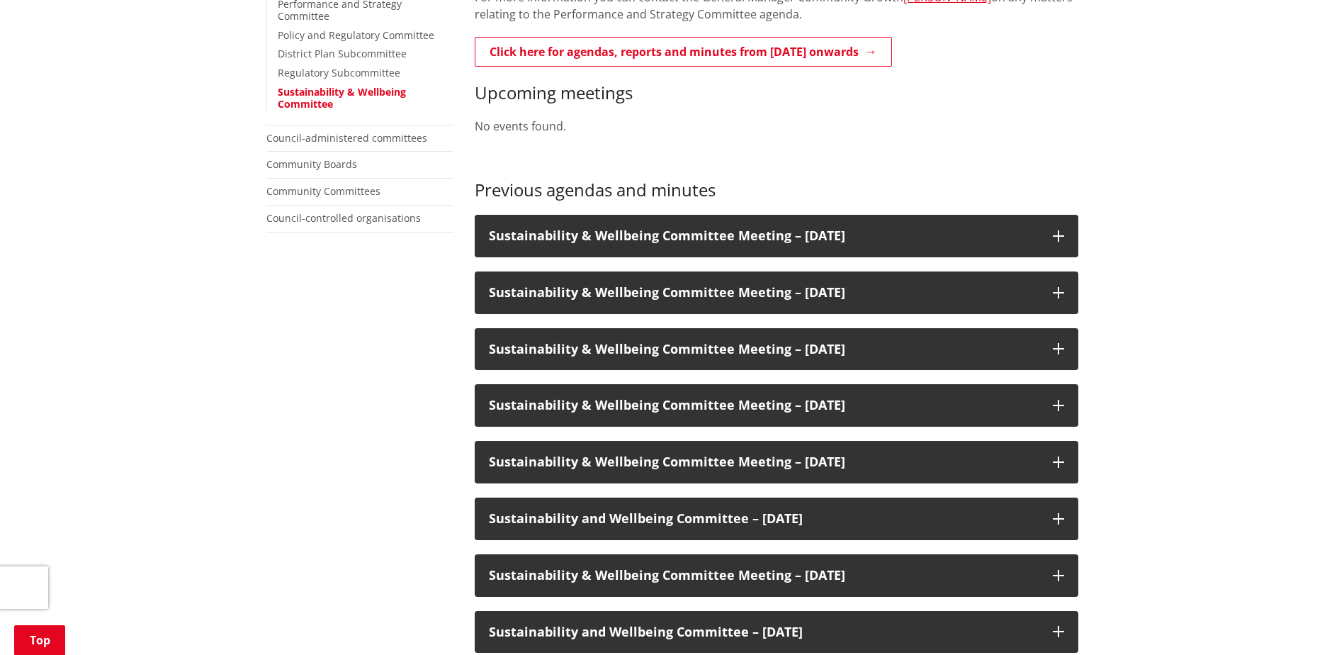
scroll to position [496, 0]
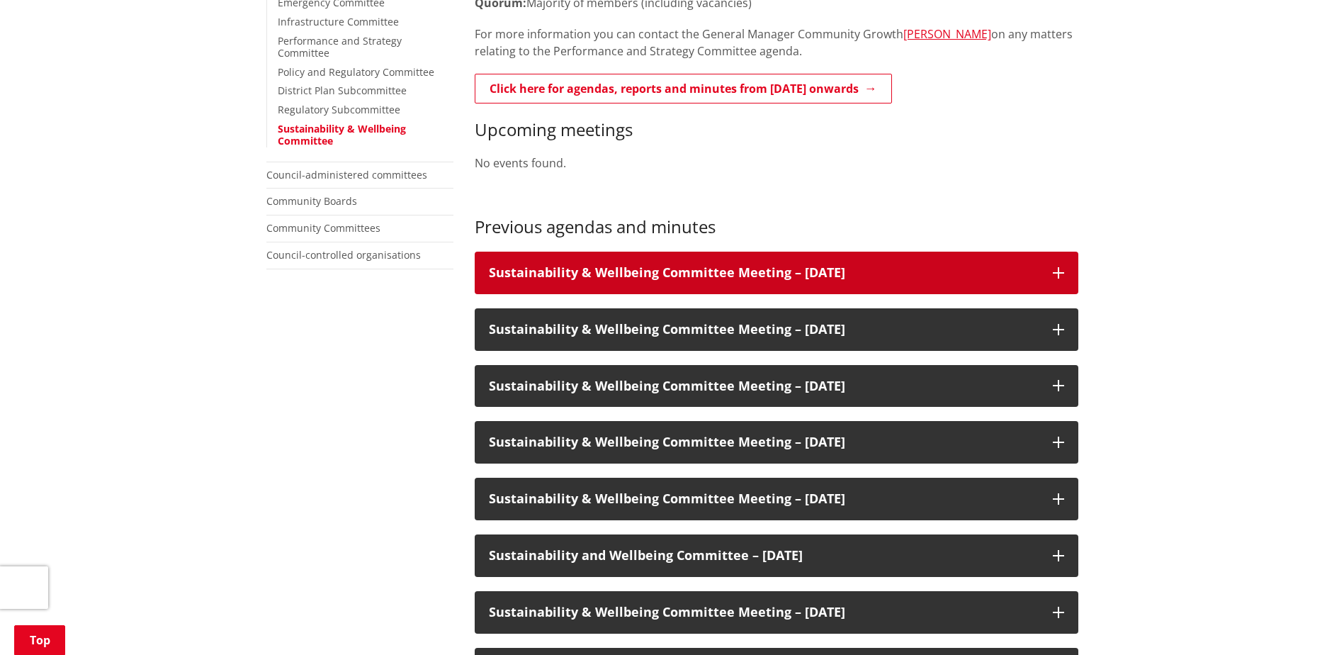
click at [845, 273] on h3 "Sustainability & Wellbeing Committee Meeting – [DATE]" at bounding box center [764, 273] width 550 height 14
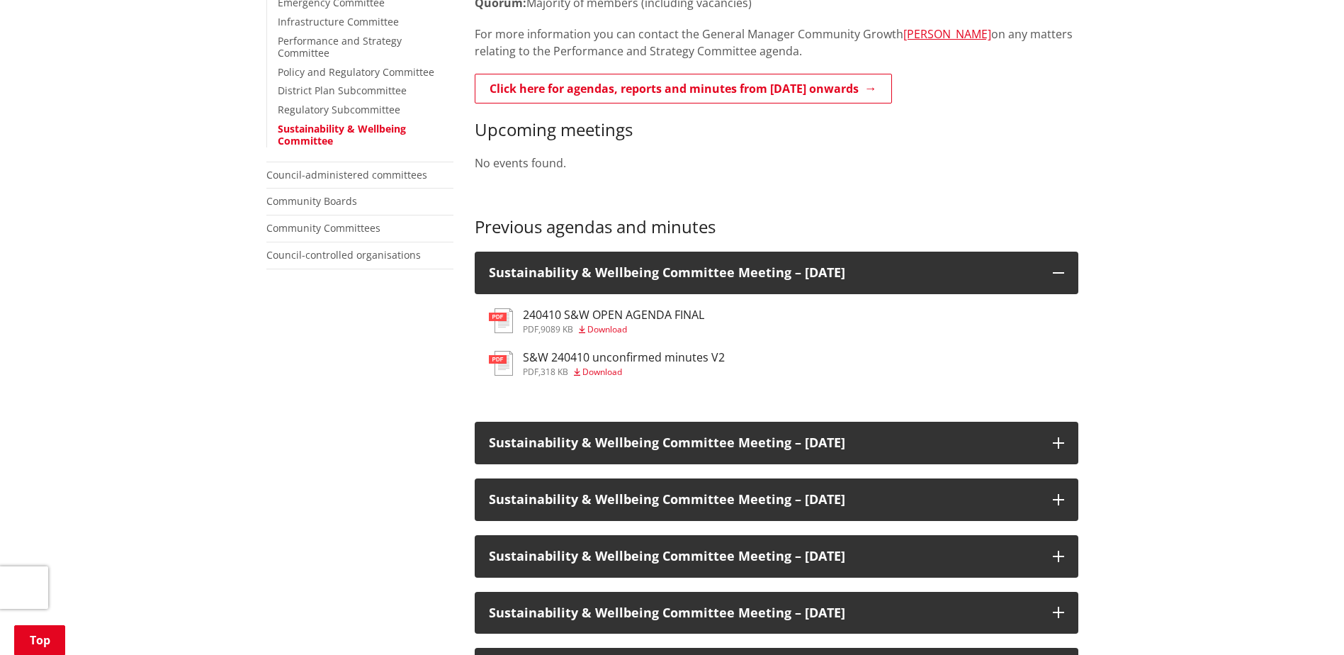
click at [655, 317] on h3 "240410 S&W OPEN AGENDA FINAL" at bounding box center [613, 314] width 181 height 13
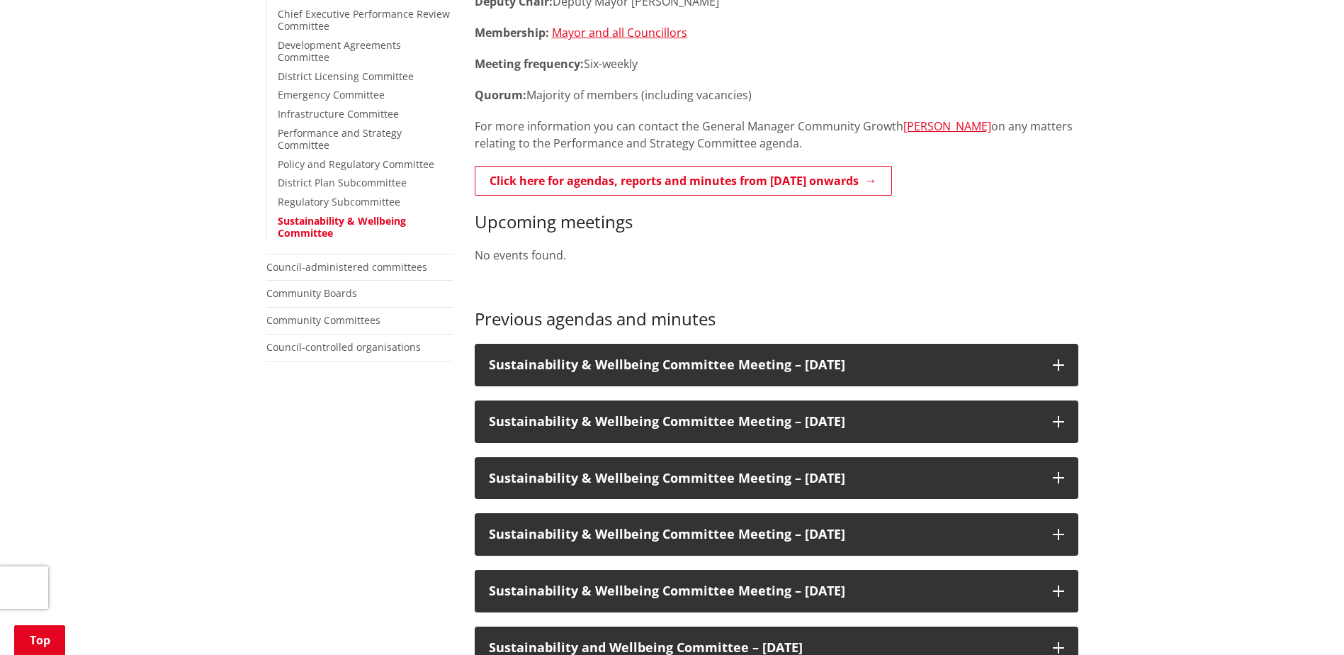
scroll to position [354, 0]
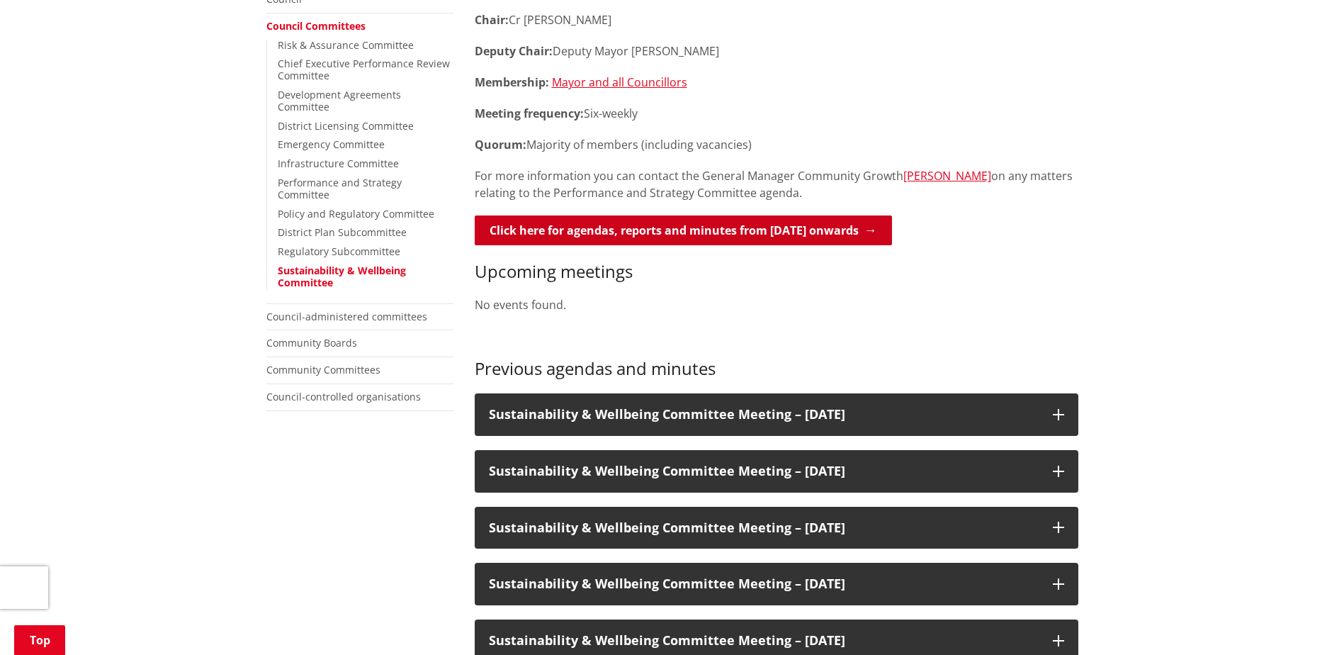
click at [820, 230] on link "Click here for agendas, reports and minutes from May 2024 onwards" at bounding box center [683, 230] width 417 height 30
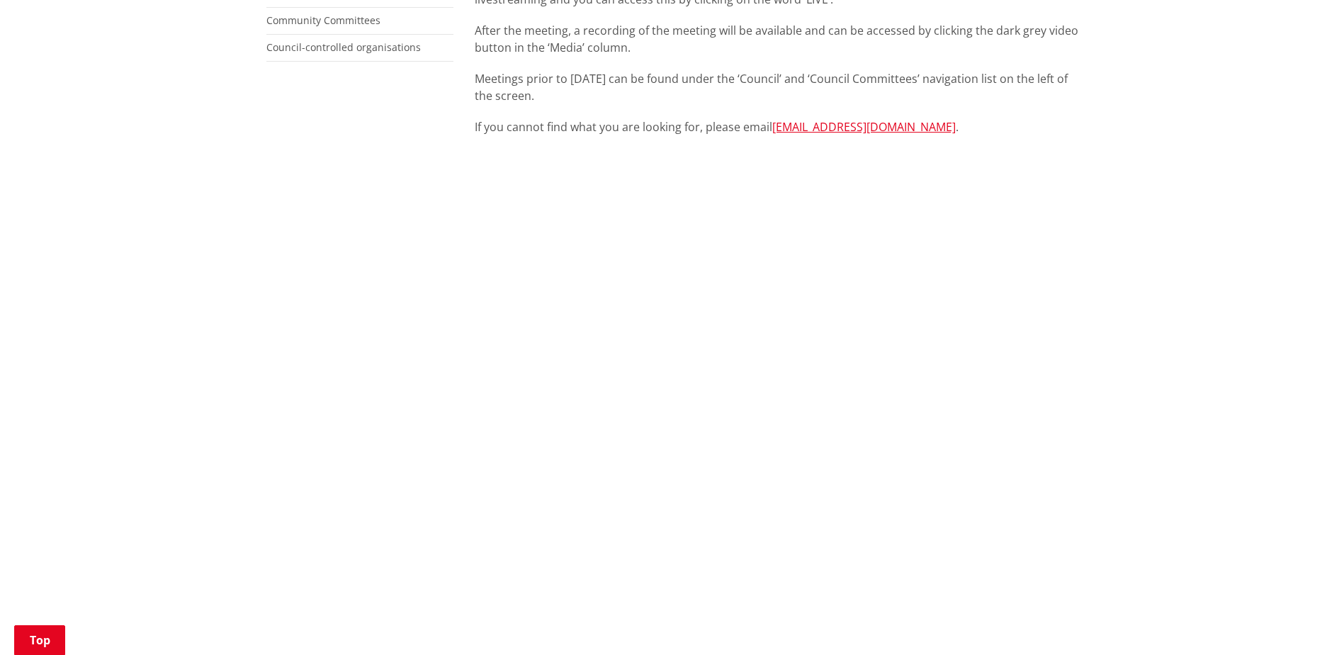
scroll to position [354, 0]
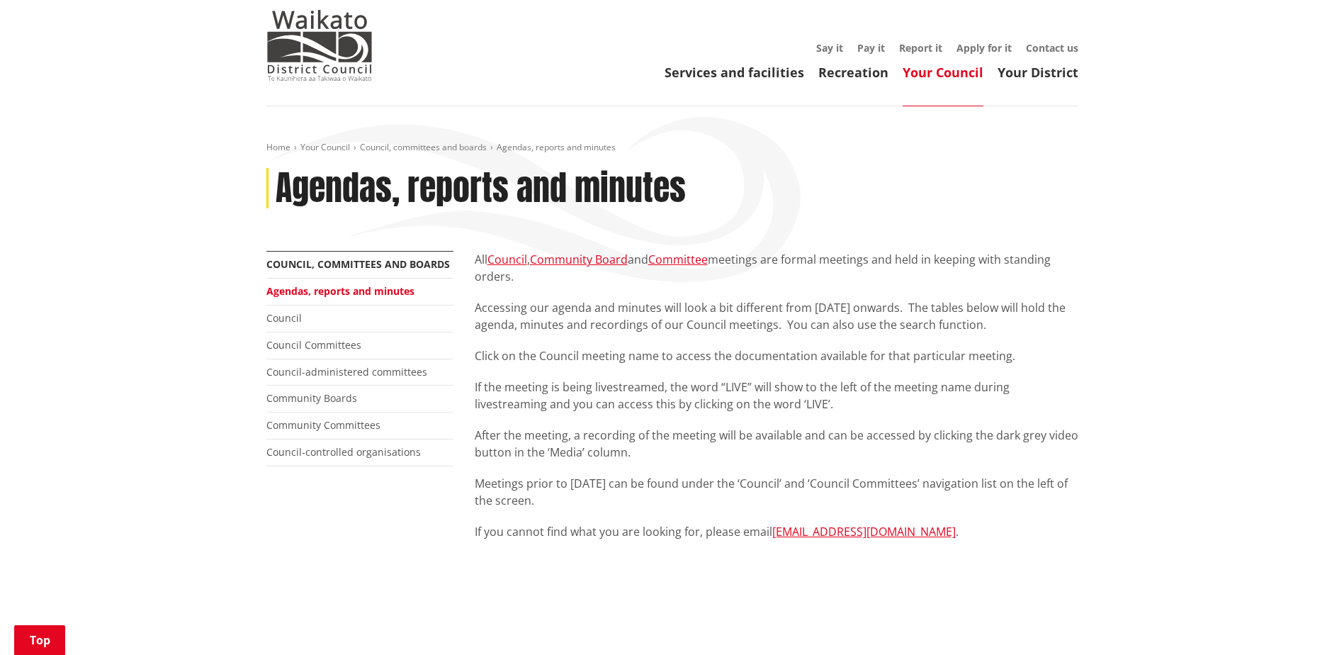
scroll to position [0, 0]
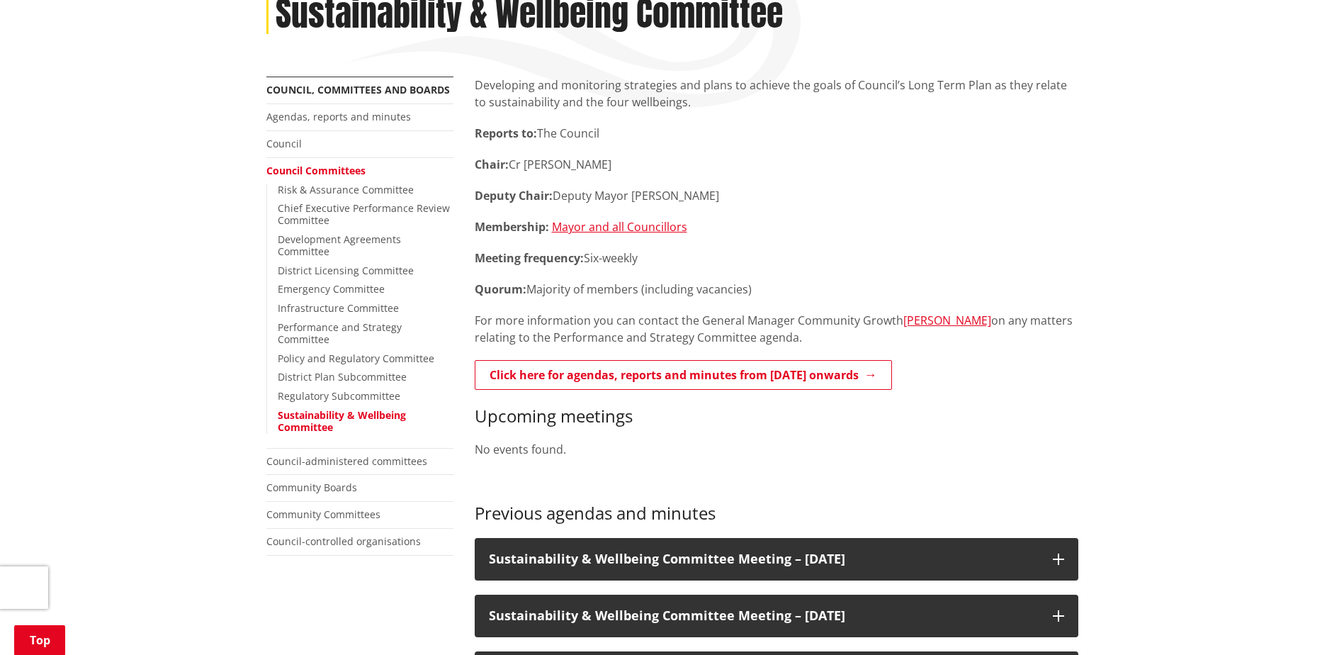
scroll to position [213, 0]
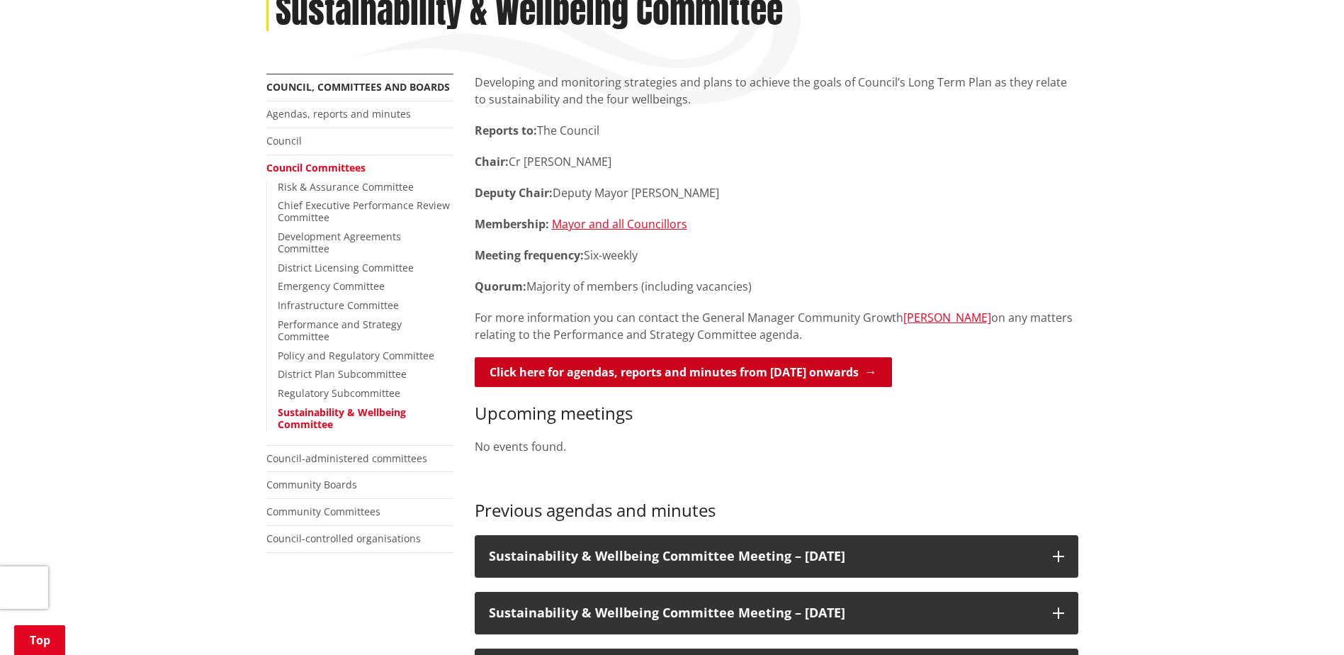
drag, startPoint x: 846, startPoint y: 374, endPoint x: 858, endPoint y: 373, distance: 12.1
click at [847, 373] on link "Click here for agendas, reports and minutes from May 2024 onwards" at bounding box center [683, 372] width 417 height 30
